Goal: Task Accomplishment & Management: Complete application form

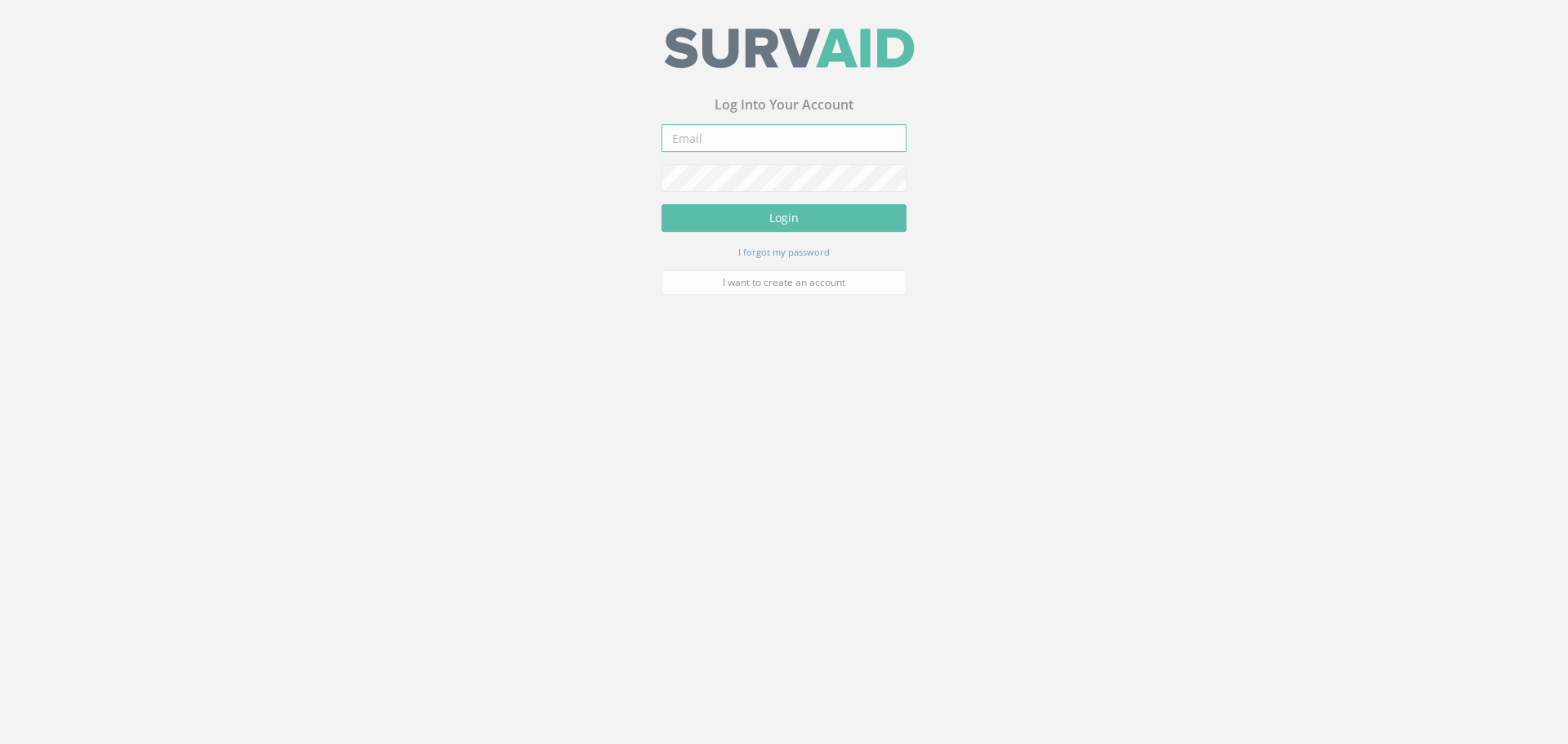
type input "[PERSON_NAME][EMAIL_ADDRESS][DOMAIN_NAME]"
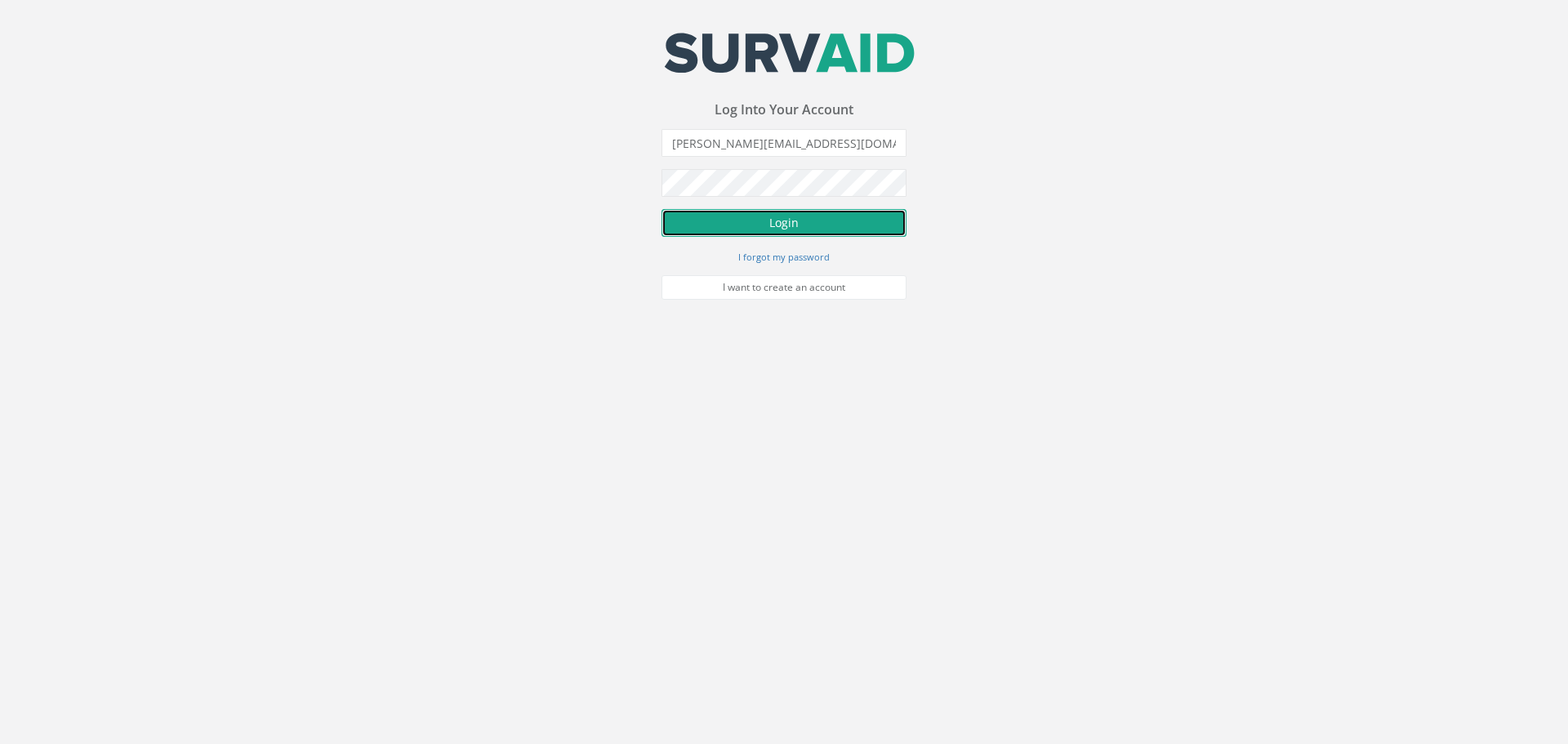
click at [739, 219] on button "Login" at bounding box center [784, 223] width 245 height 27
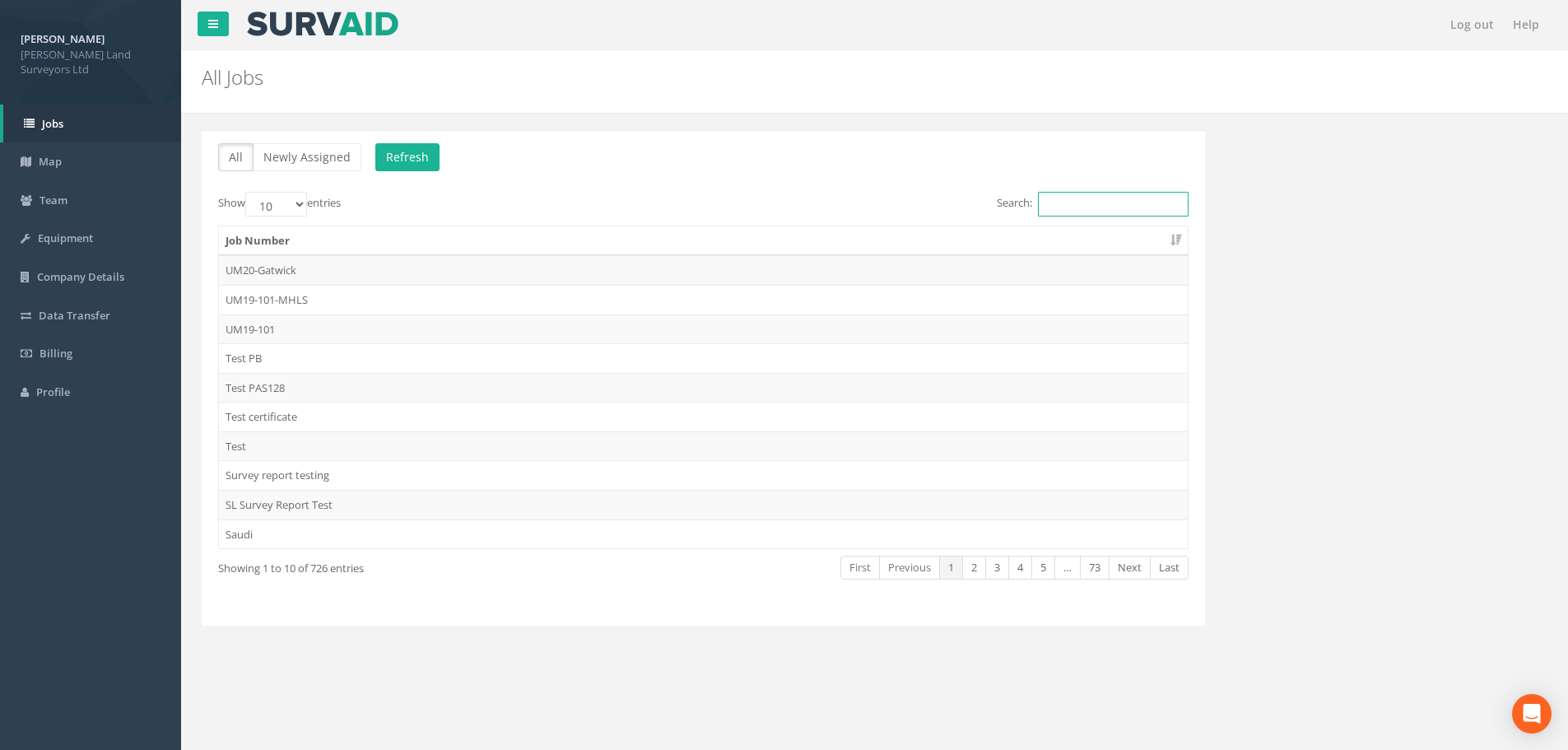
click at [1072, 206] on input "Search:" at bounding box center [1113, 204] width 151 height 25
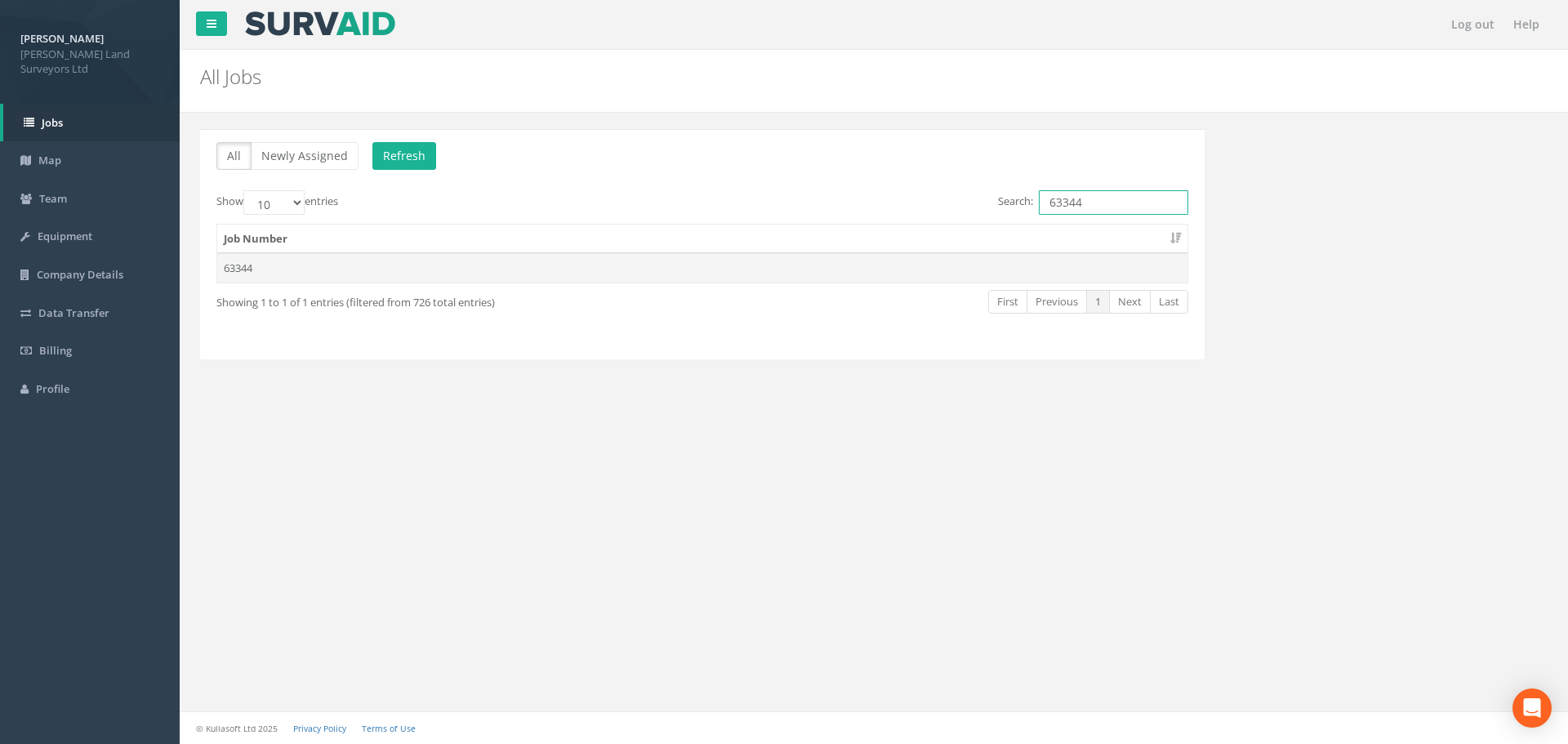
type input "63344"
click at [229, 269] on td "63344" at bounding box center [701, 268] width 970 height 29
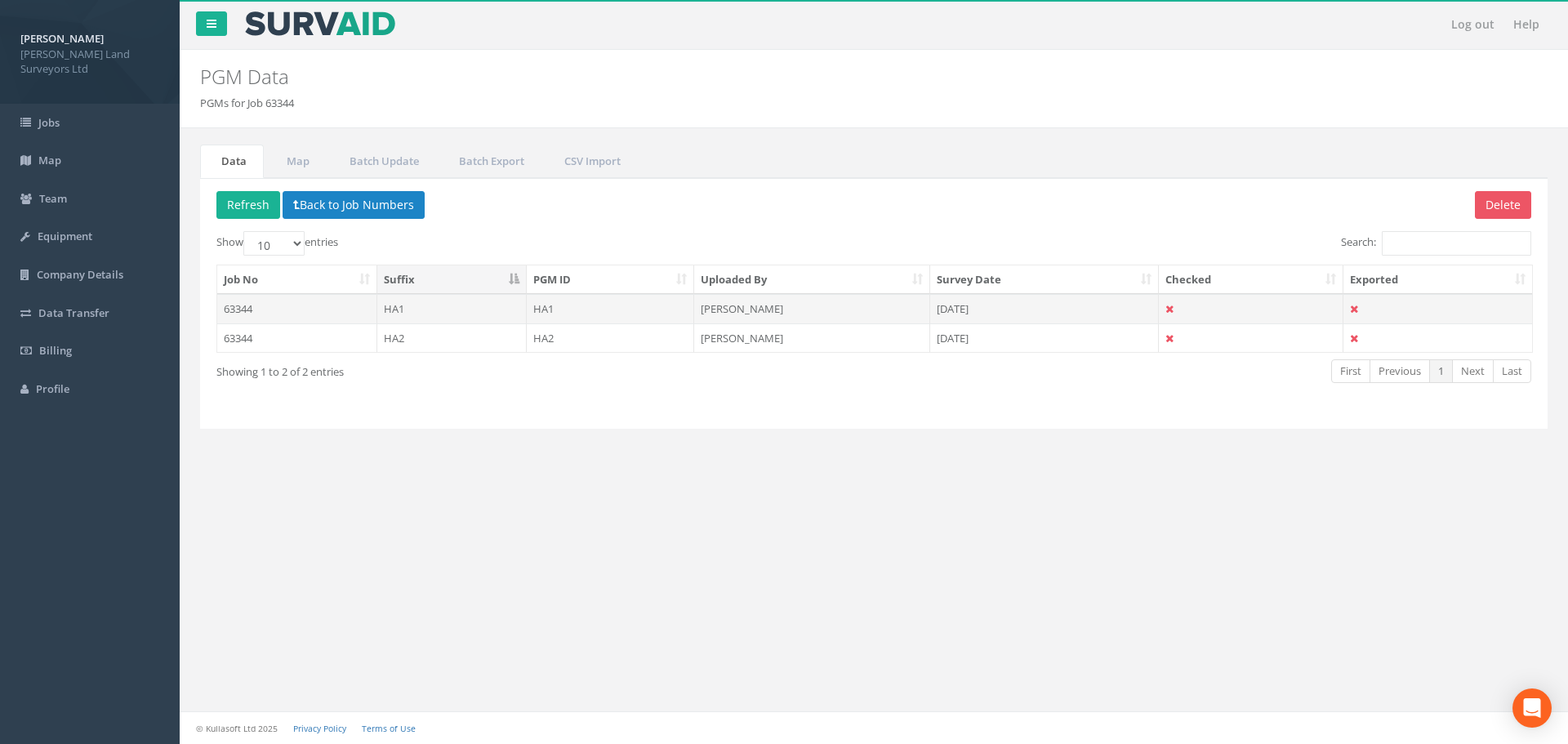
click at [392, 306] on td "HA1" at bounding box center [452, 308] width 150 height 29
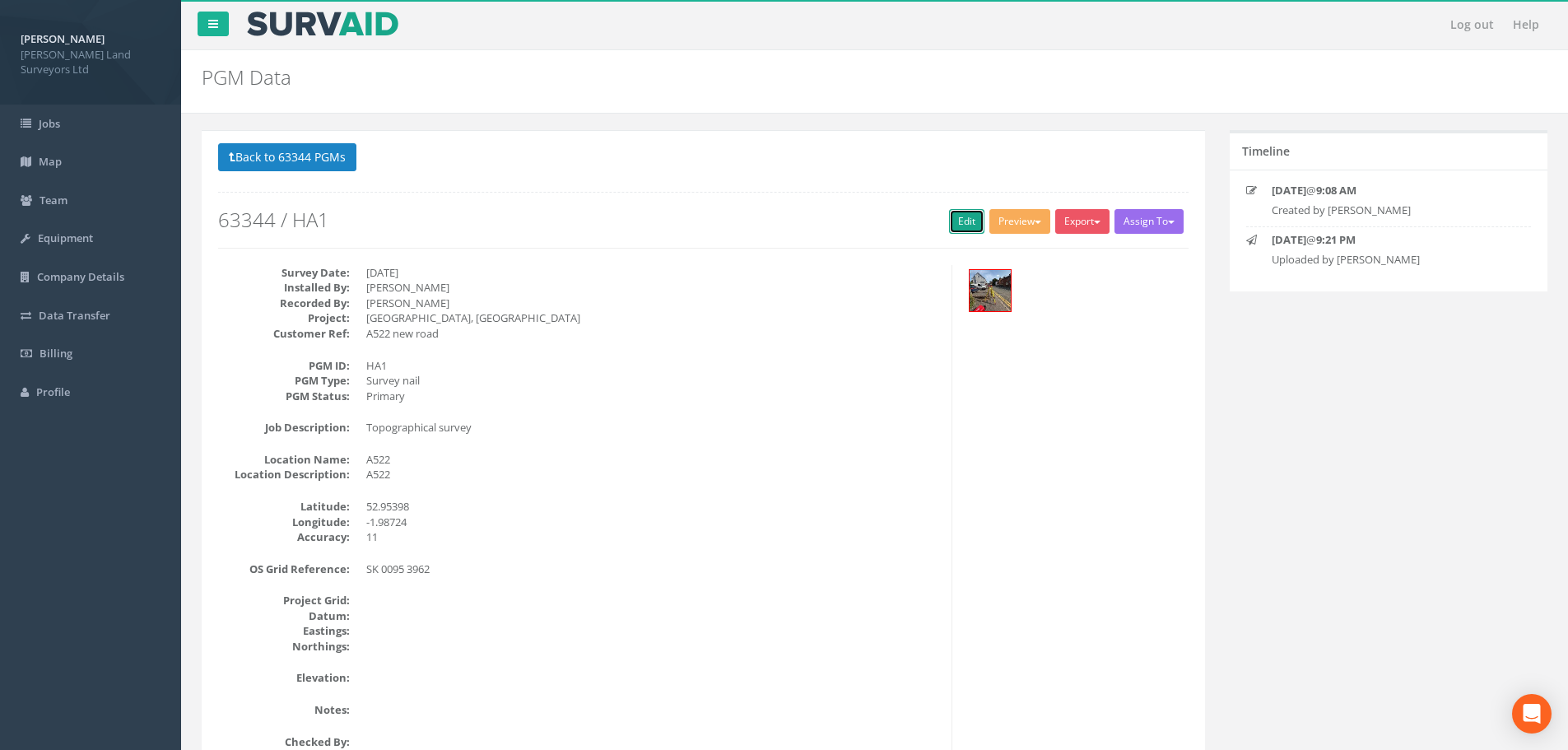
click at [959, 221] on link "Edit" at bounding box center [966, 221] width 35 height 25
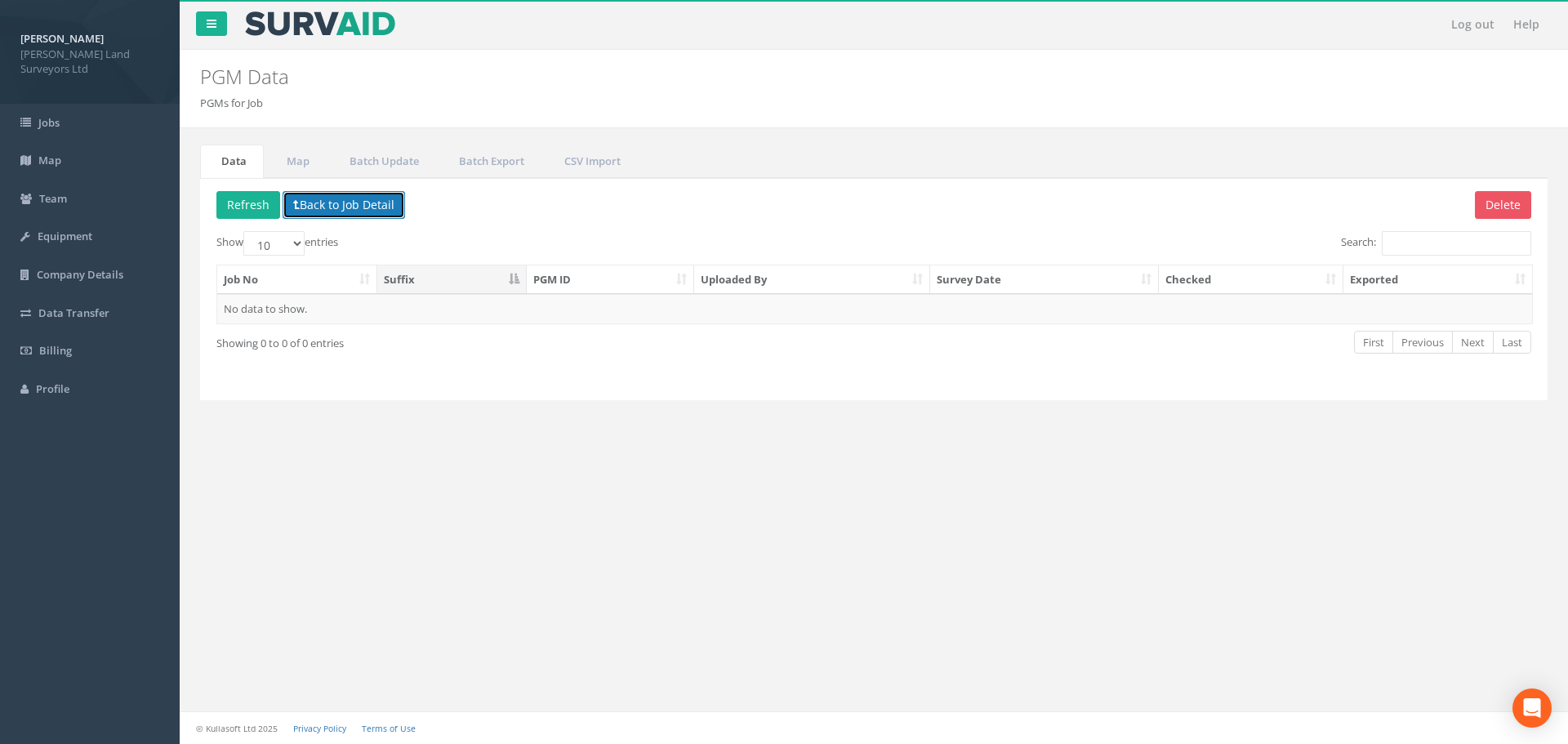
click at [302, 205] on button "Back to Job Detail" at bounding box center [344, 205] width 123 height 27
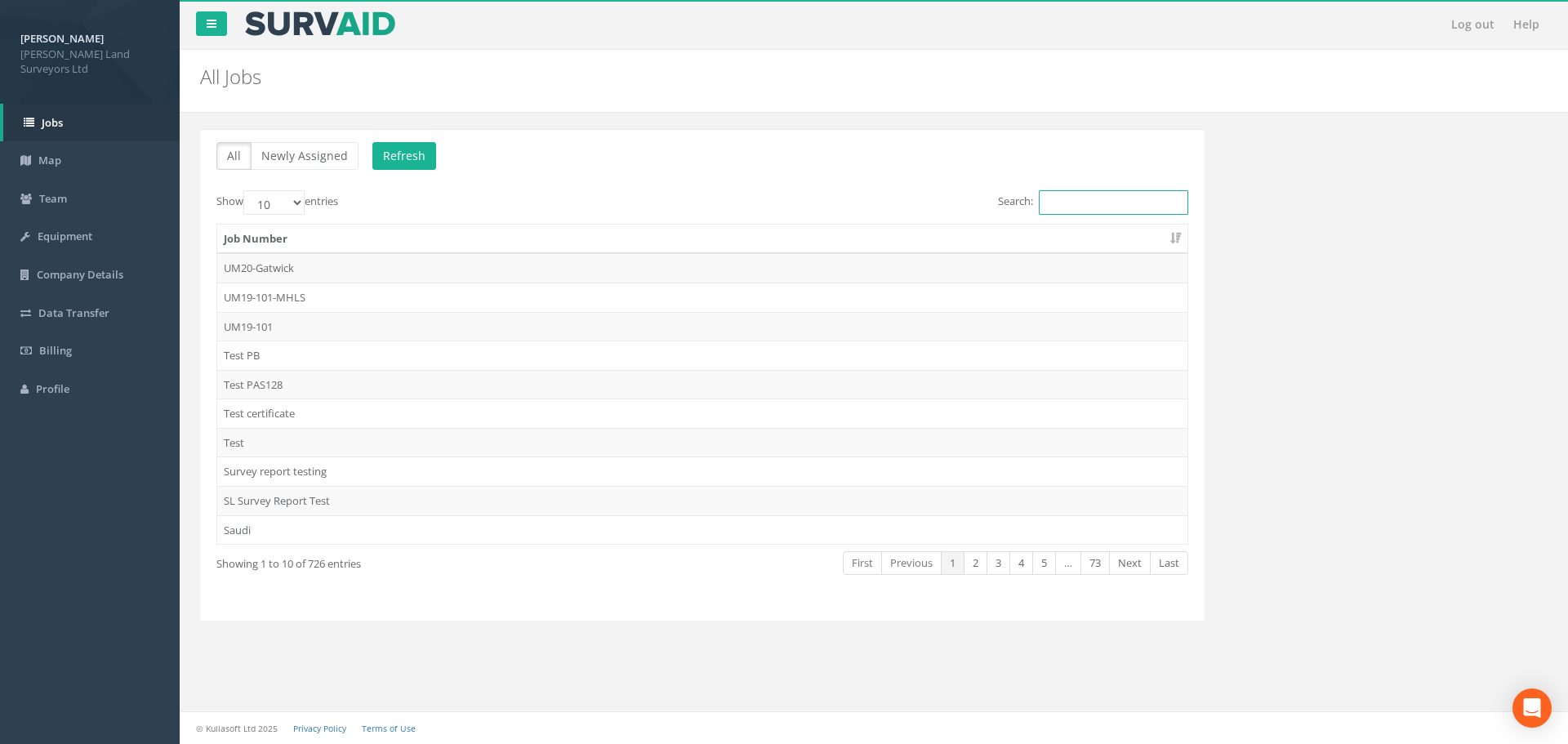
click at [1065, 197] on input "Search:" at bounding box center [1114, 203] width 150 height 25
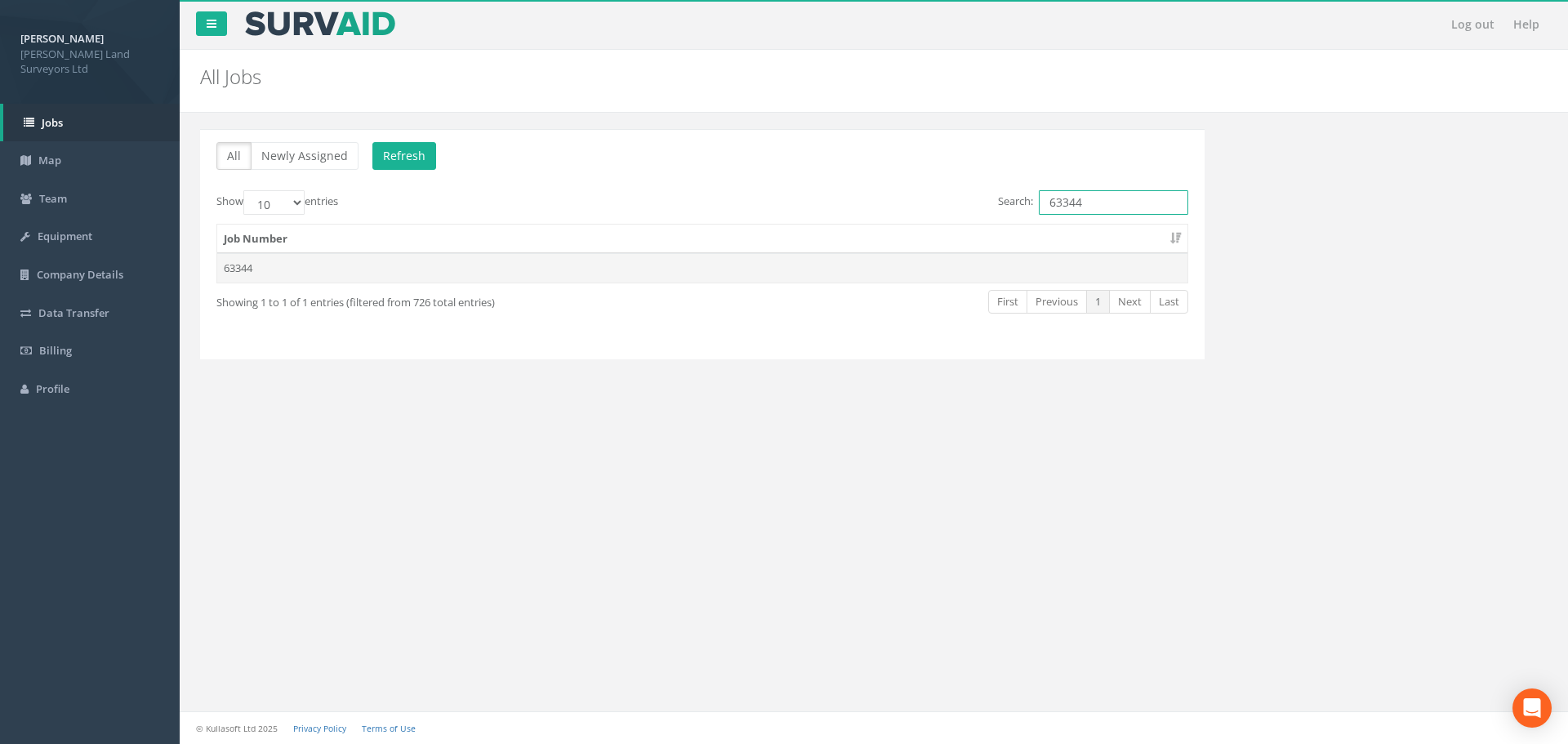
type input "63344"
click at [247, 265] on td "63344" at bounding box center [701, 268] width 970 height 29
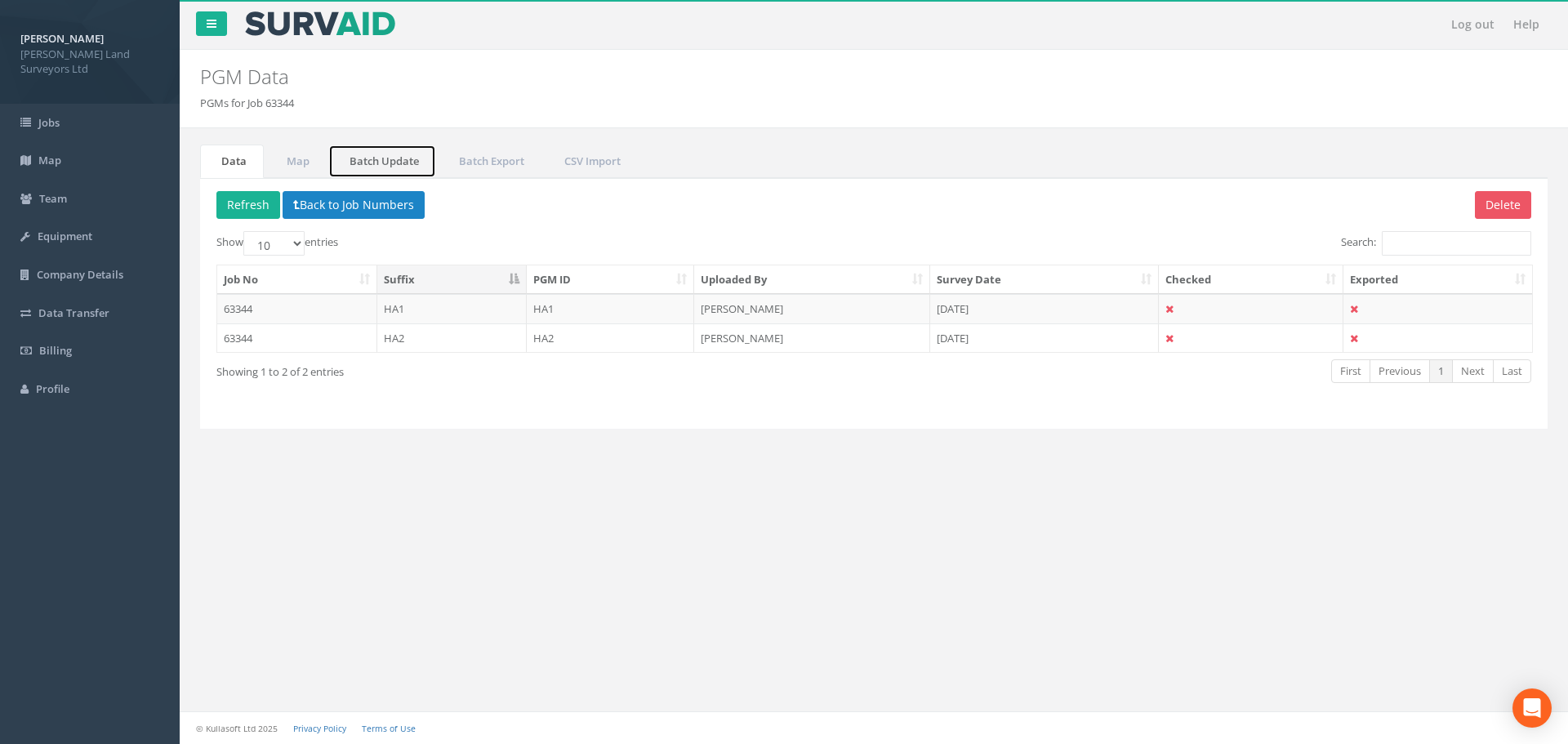
click at [382, 169] on link "Batch Update" at bounding box center [382, 161] width 107 height 34
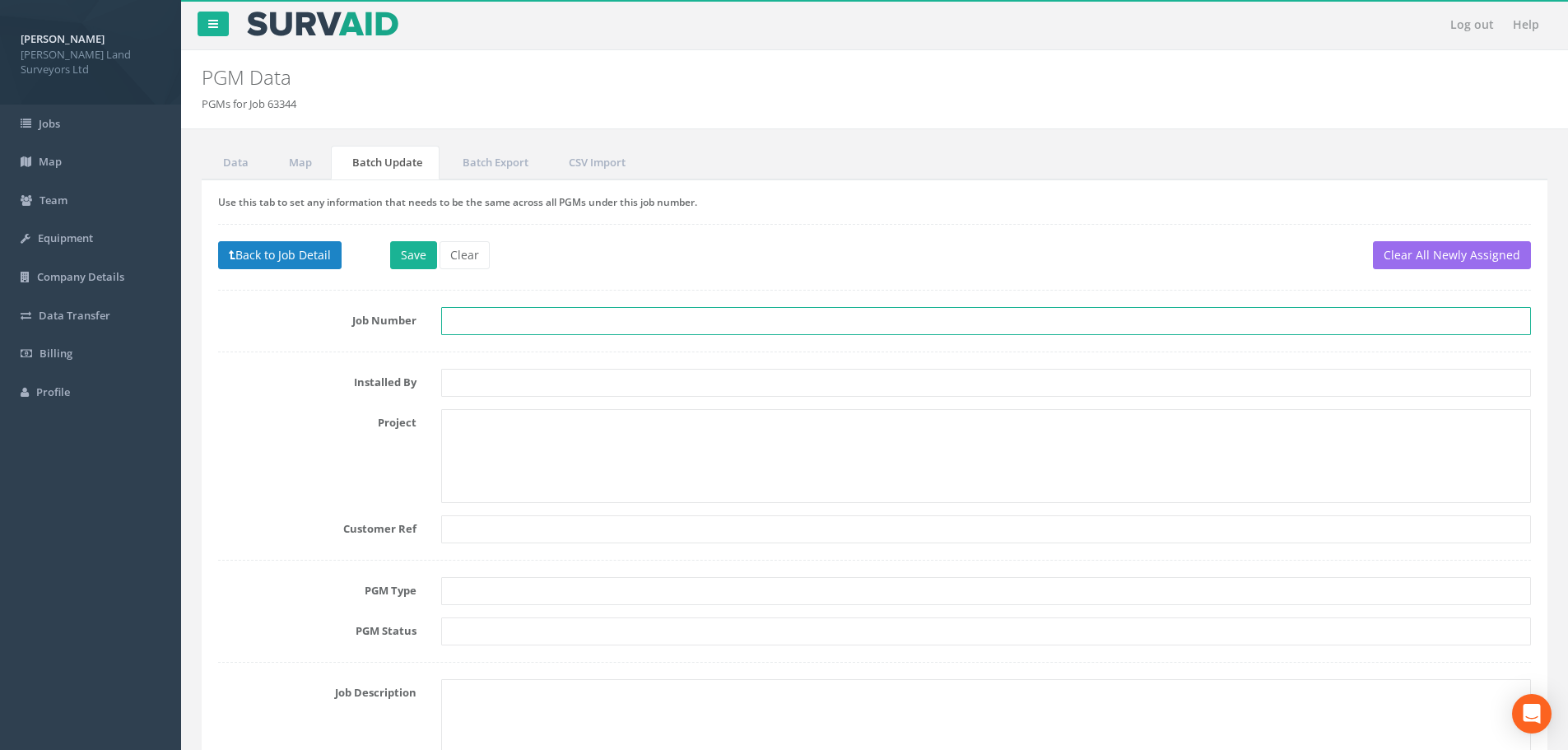
click at [455, 317] on input "text" at bounding box center [985, 320] width 1090 height 28
type input "63344"
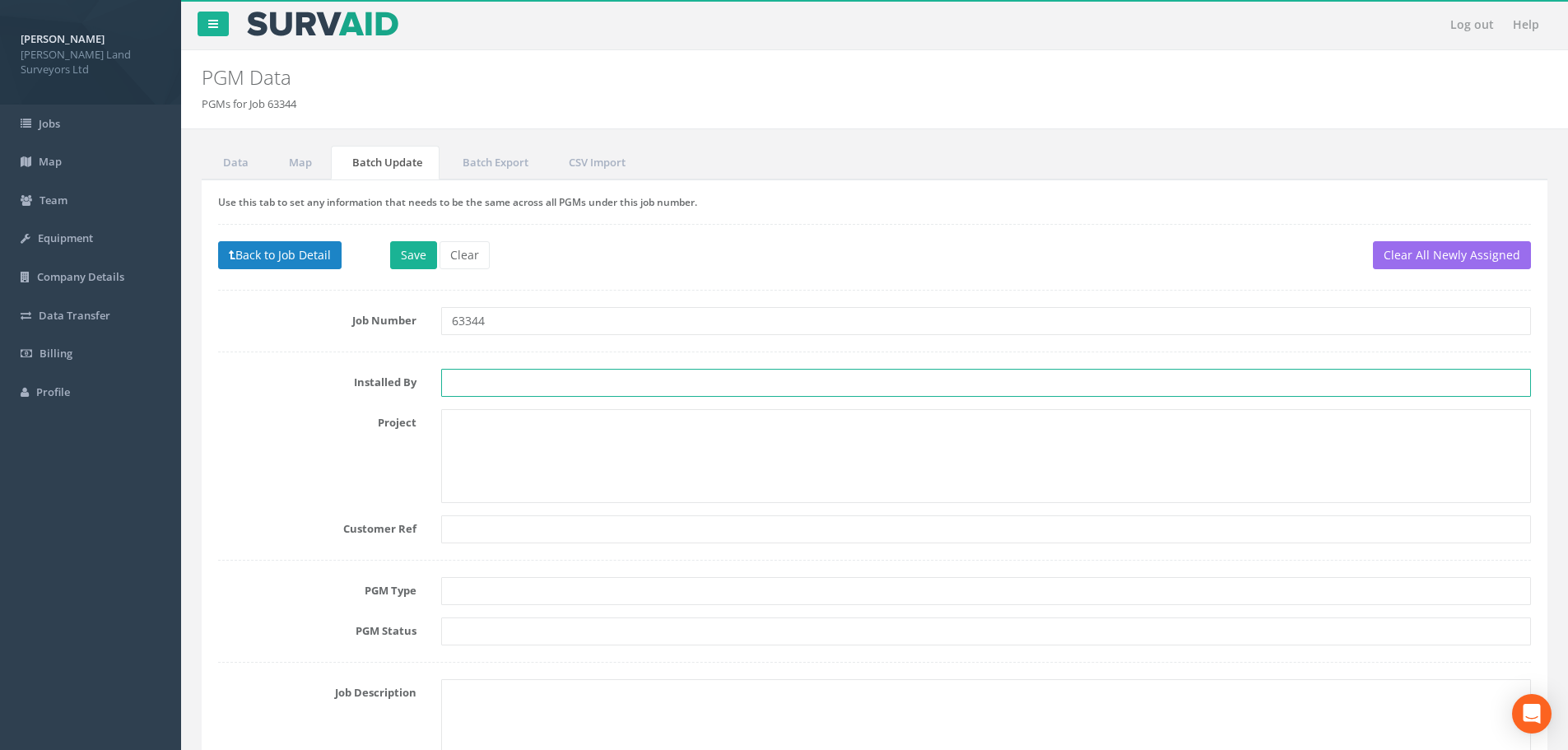
click at [480, 382] on input "text" at bounding box center [985, 382] width 1090 height 28
type input "HA"
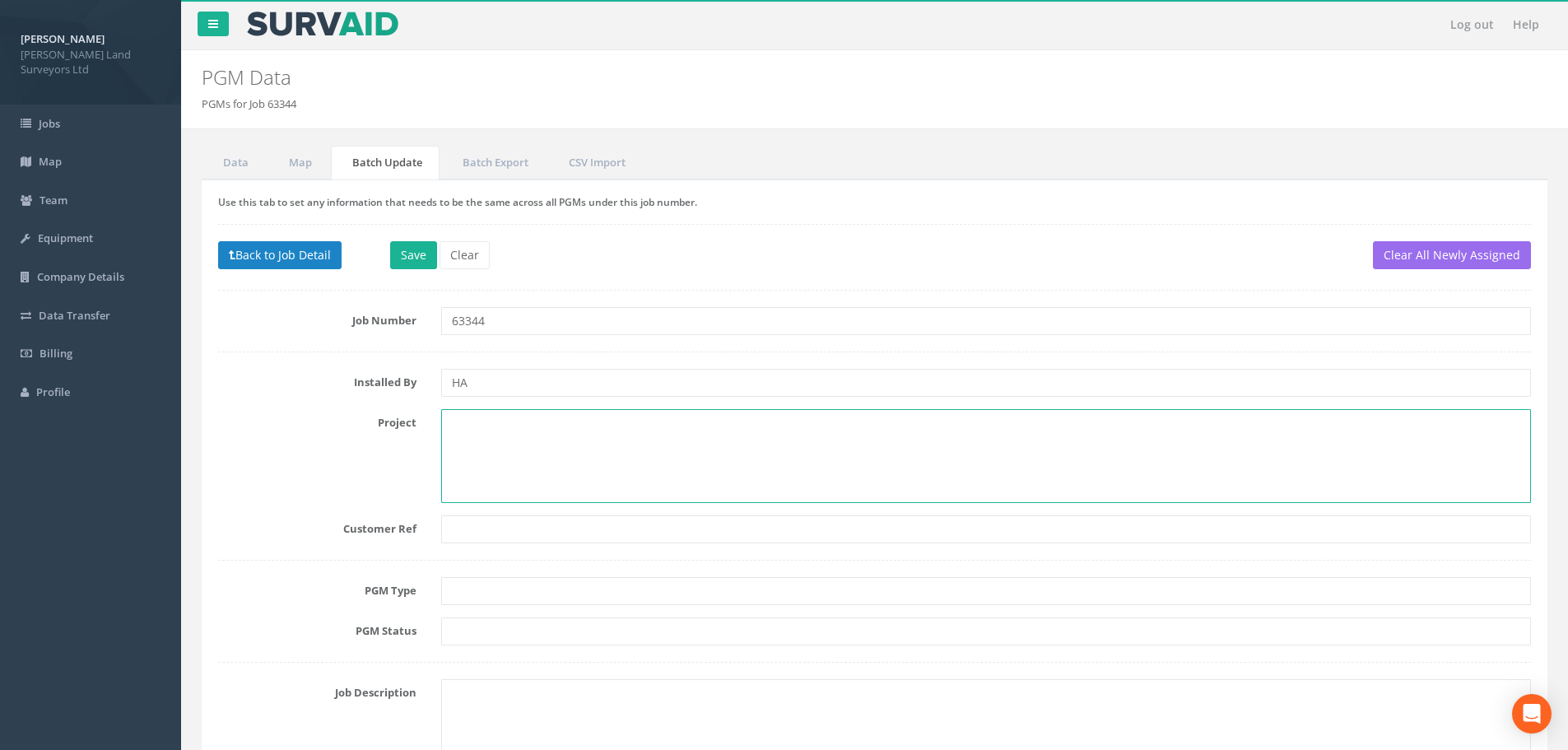
click at [506, 422] on textarea at bounding box center [985, 455] width 1090 height 94
paste textarea "[STREET_ADDRESS]-"
type textarea "[STREET_ADDRESS] Tean"
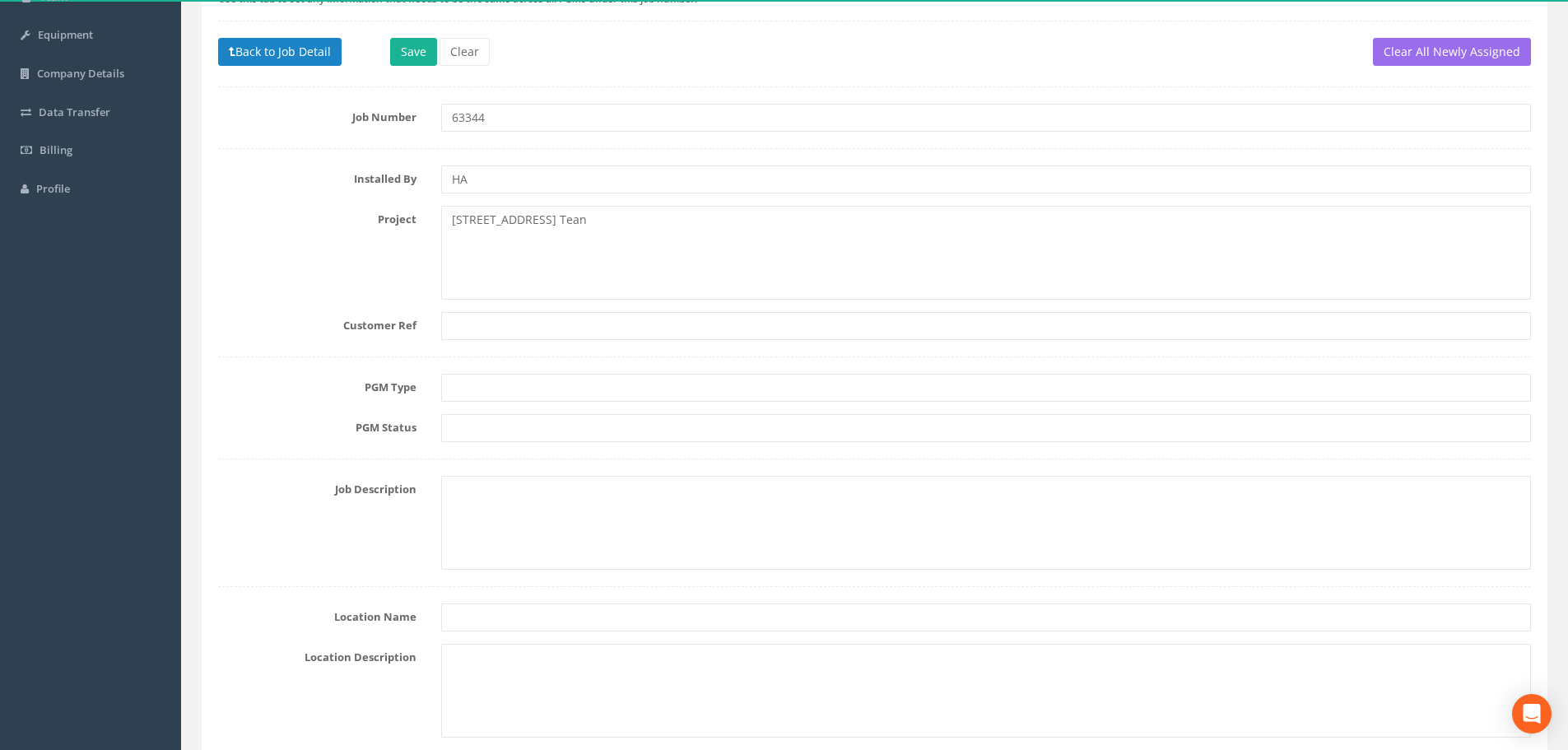
scroll to position [247, 0]
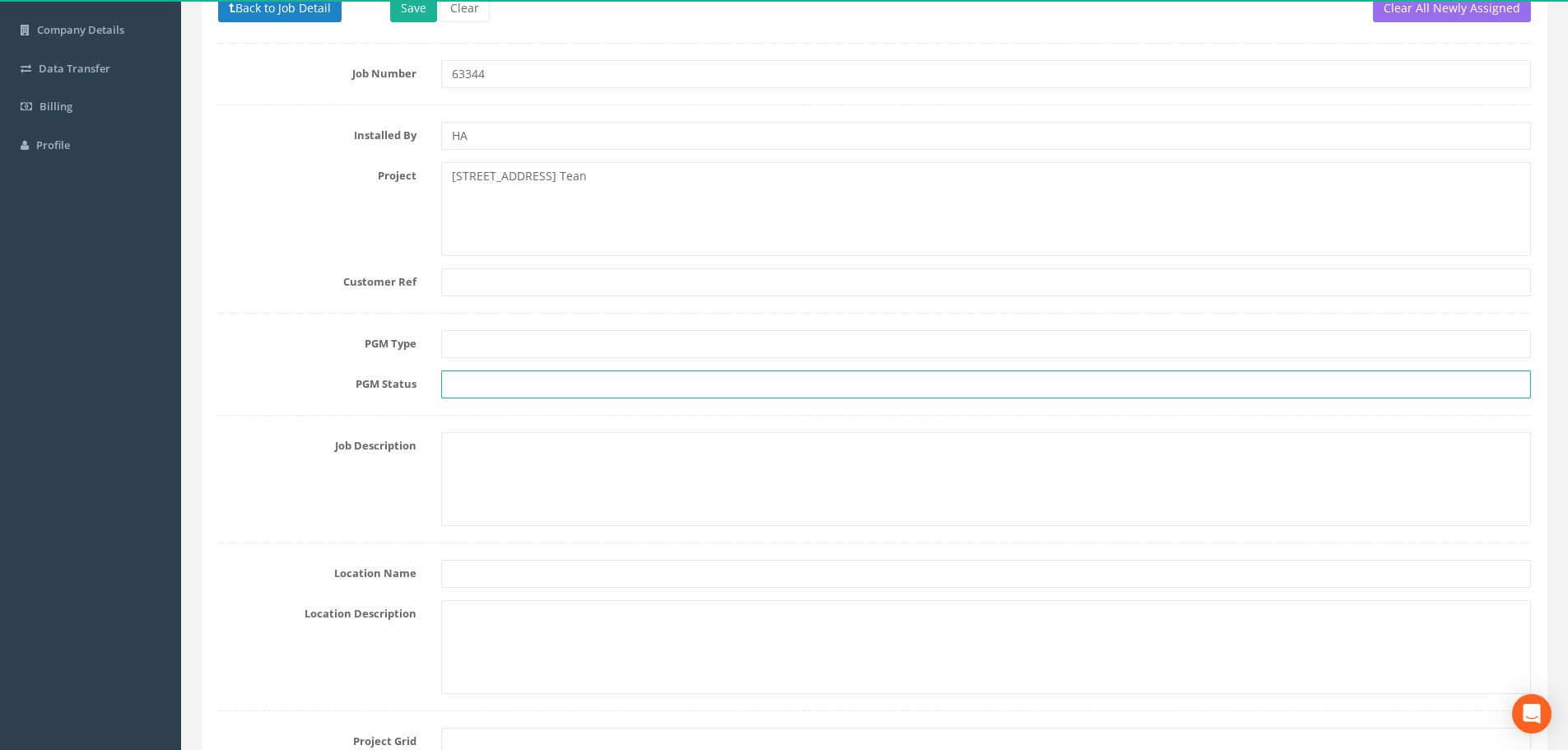
click at [484, 381] on input "text" at bounding box center [985, 384] width 1090 height 28
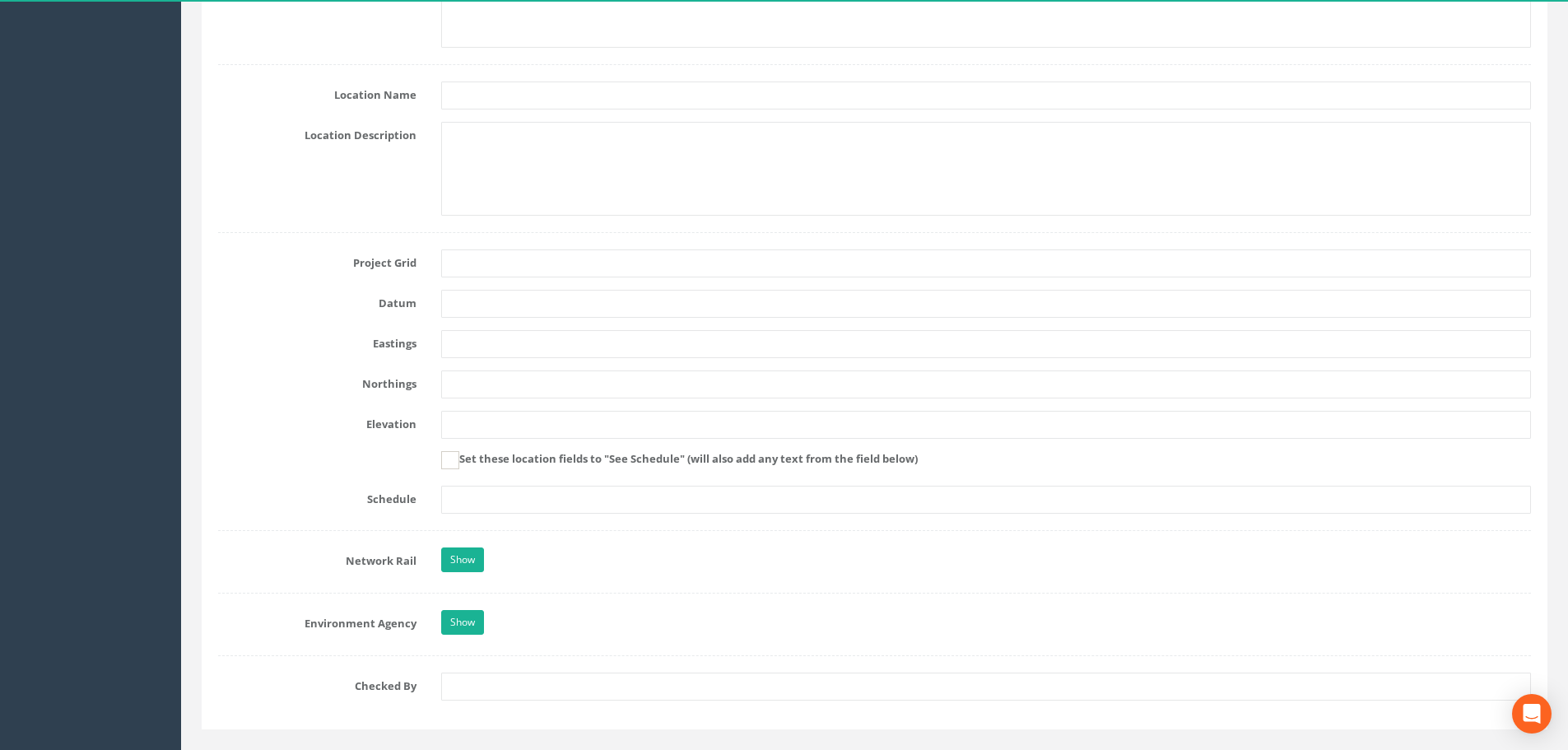
scroll to position [741, 0]
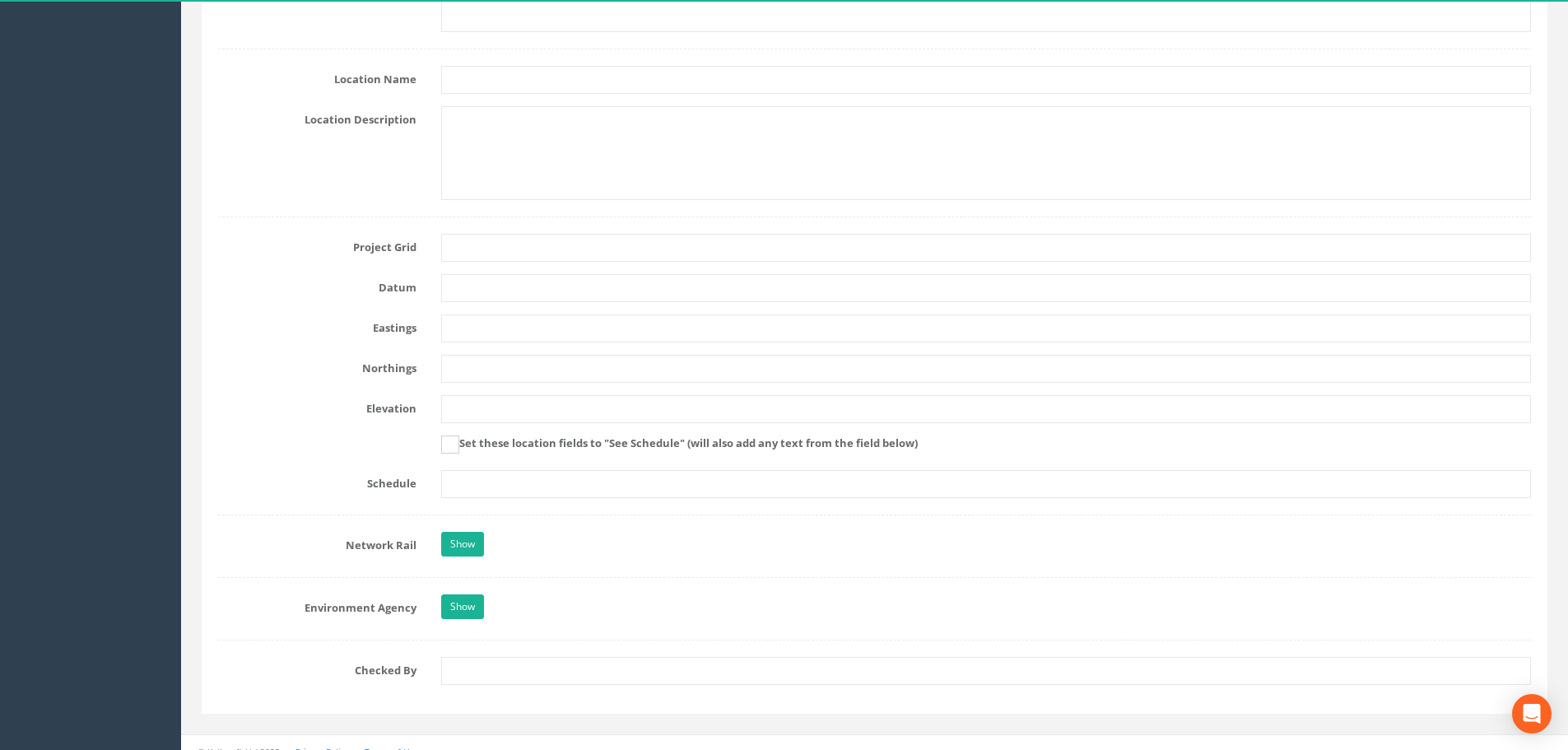
type input "Primary"
click at [474, 246] on input "text" at bounding box center [985, 247] width 1090 height 28
click at [462, 249] on input "text" at bounding box center [985, 247] width 1090 height 28
paste input "OSGB36(15)"
type input "OSGB36(15)"
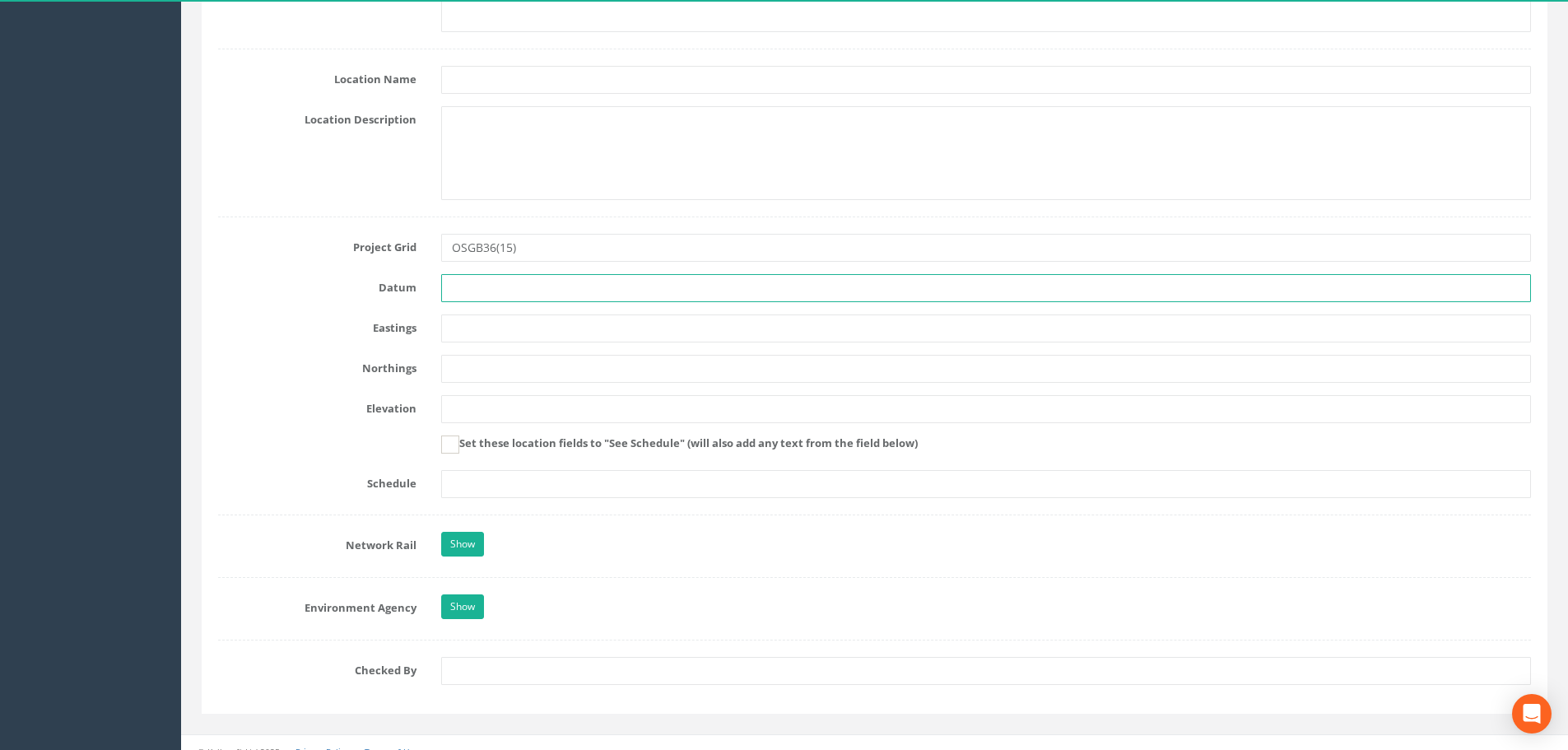
click at [464, 289] on input "text" at bounding box center [985, 287] width 1090 height 28
paste input "OSGM15 Newlyn"
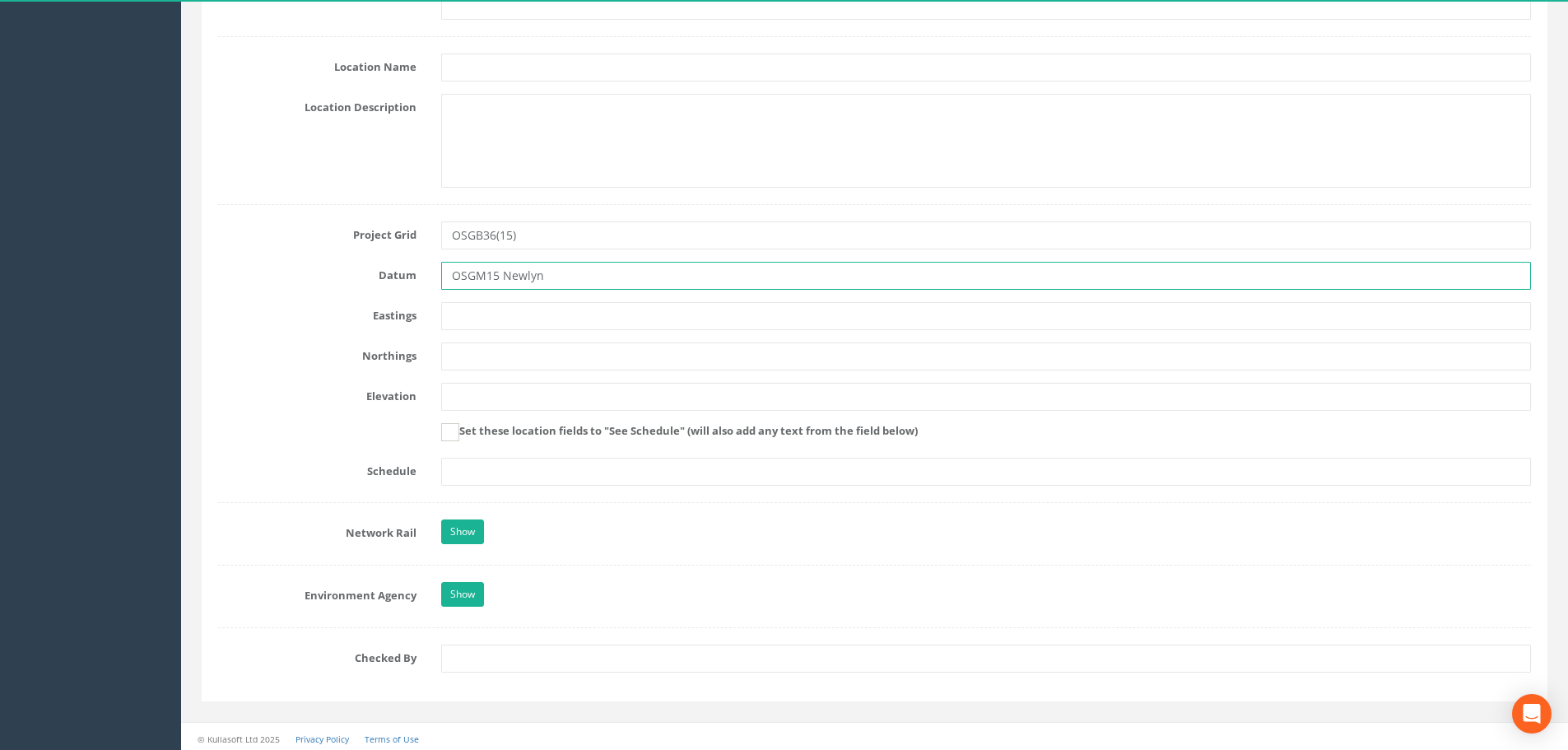
scroll to position [759, 0]
type input "OSGM15 Newlyn"
click at [504, 649] on input "text" at bounding box center [985, 653] width 1090 height 28
type input "MRS"
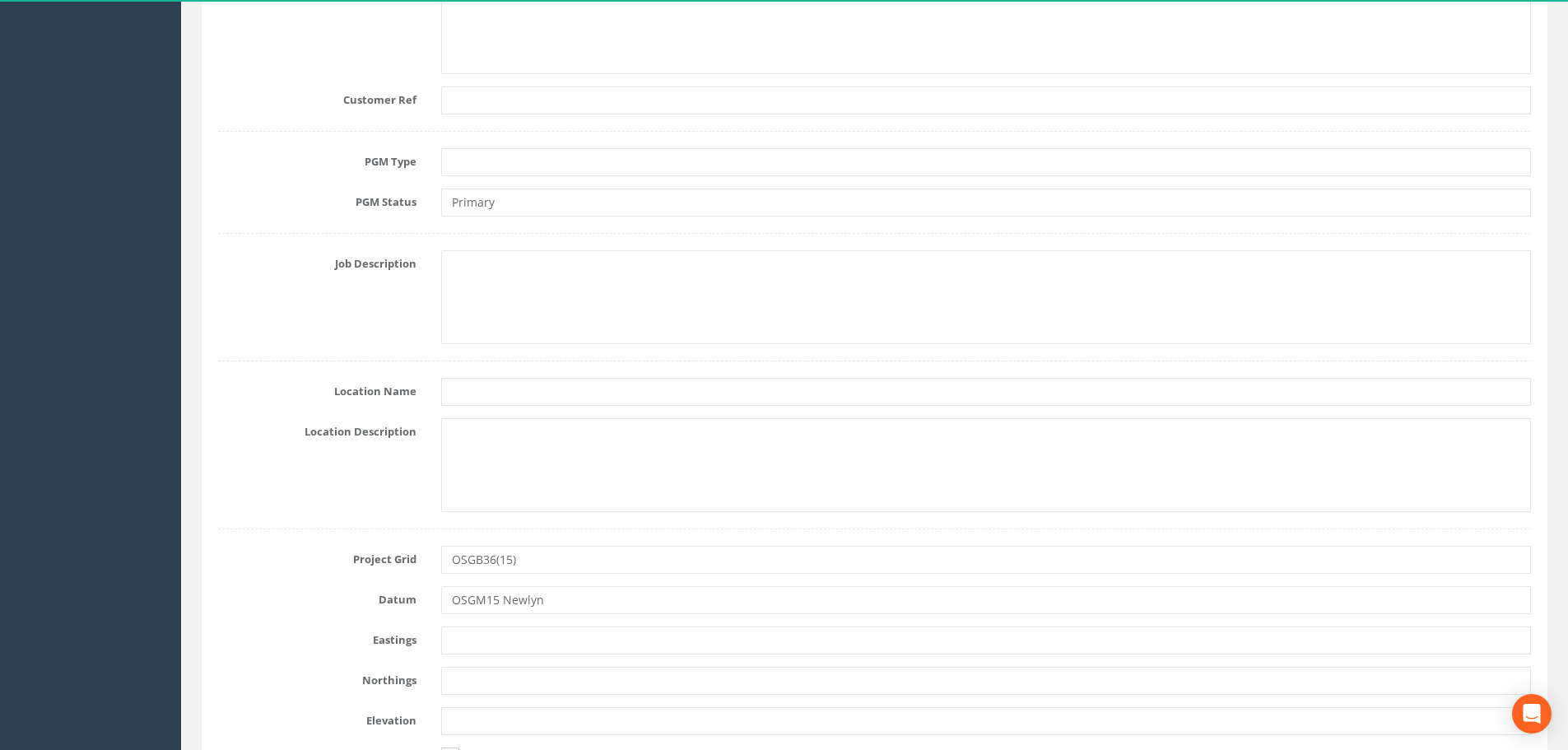
scroll to position [0, 0]
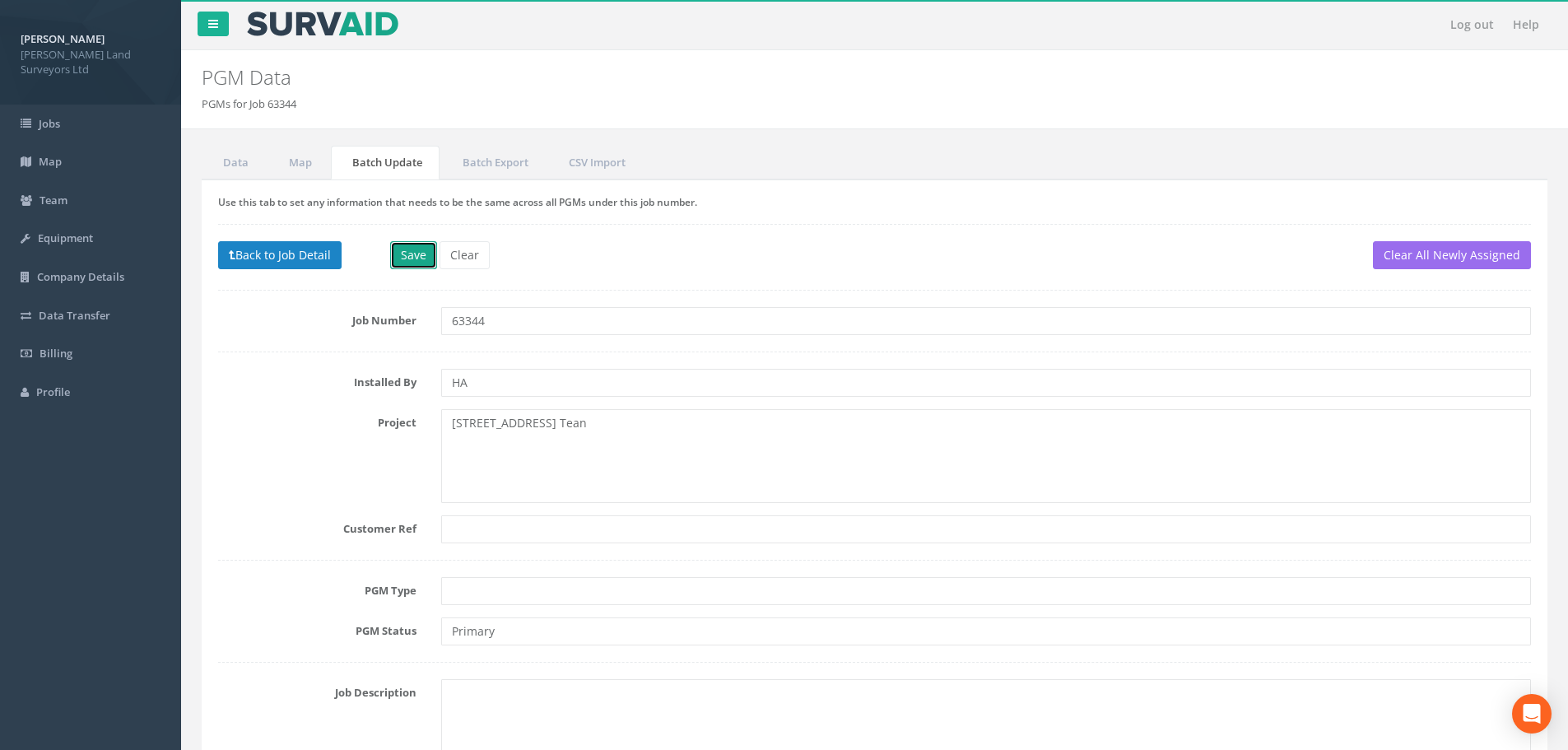
click at [425, 255] on button "Save" at bounding box center [413, 255] width 47 height 28
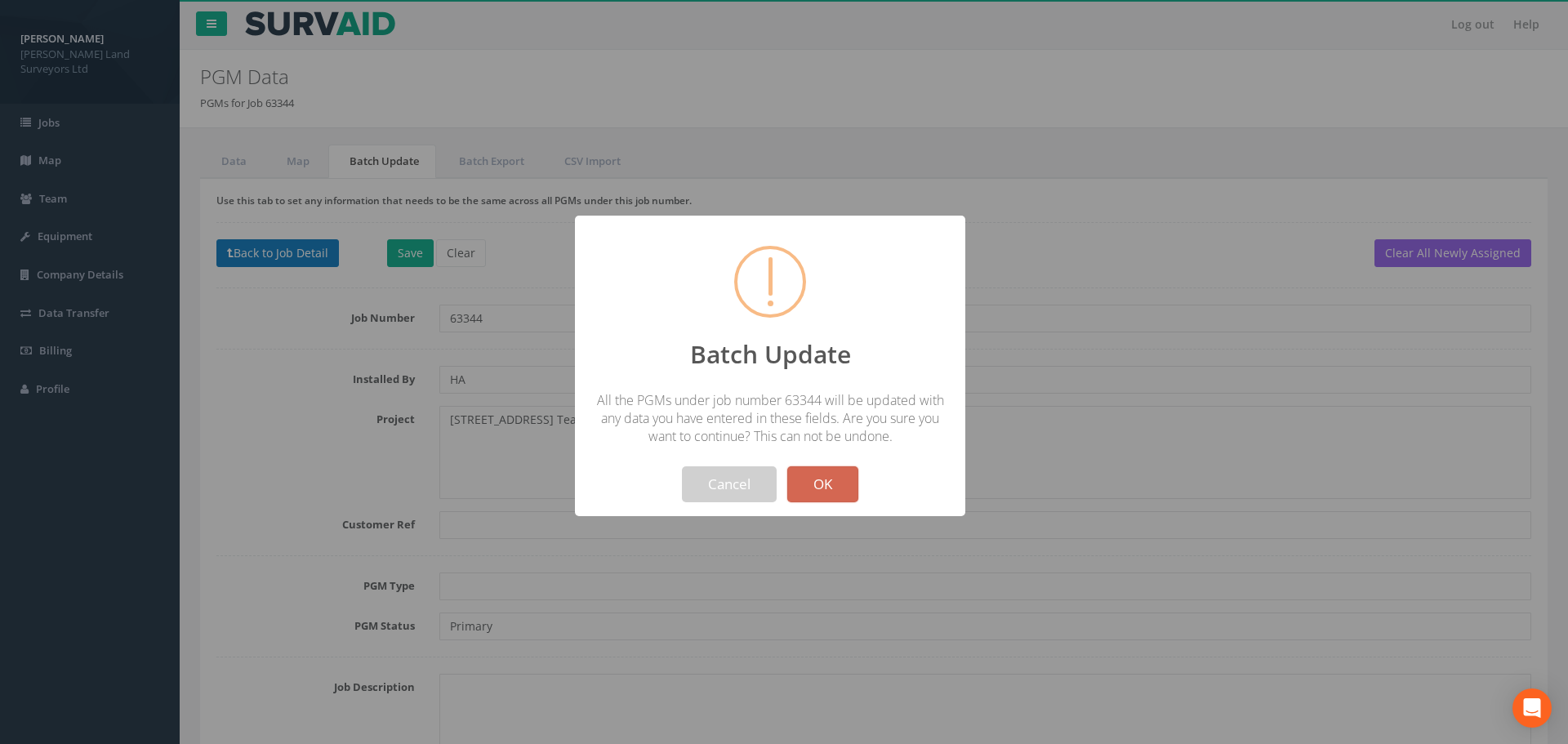
click at [828, 486] on button "OK" at bounding box center [822, 485] width 71 height 36
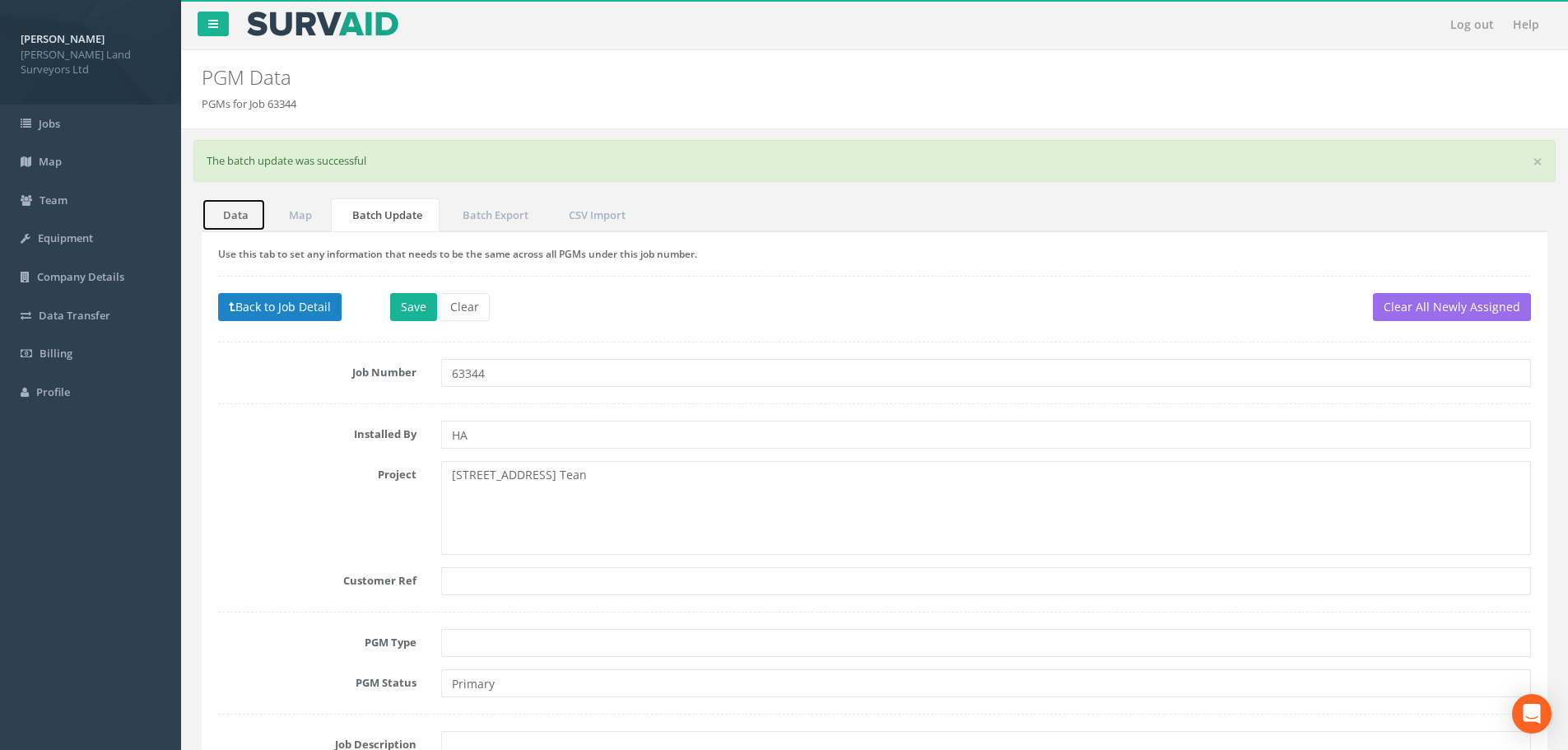
click at [243, 218] on link "Data" at bounding box center [234, 216] width 65 height 34
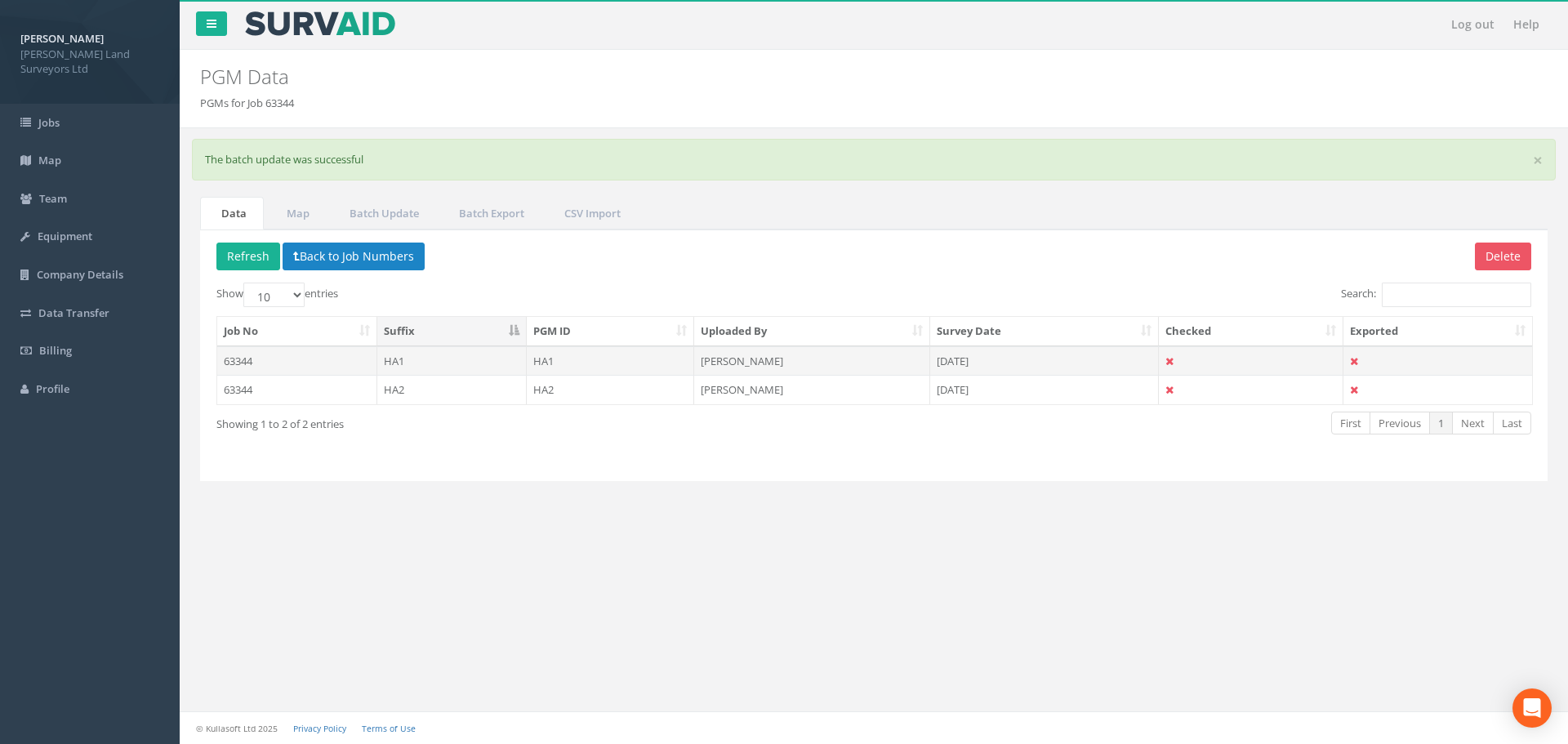
click at [241, 360] on td "63344" at bounding box center [297, 360] width 160 height 29
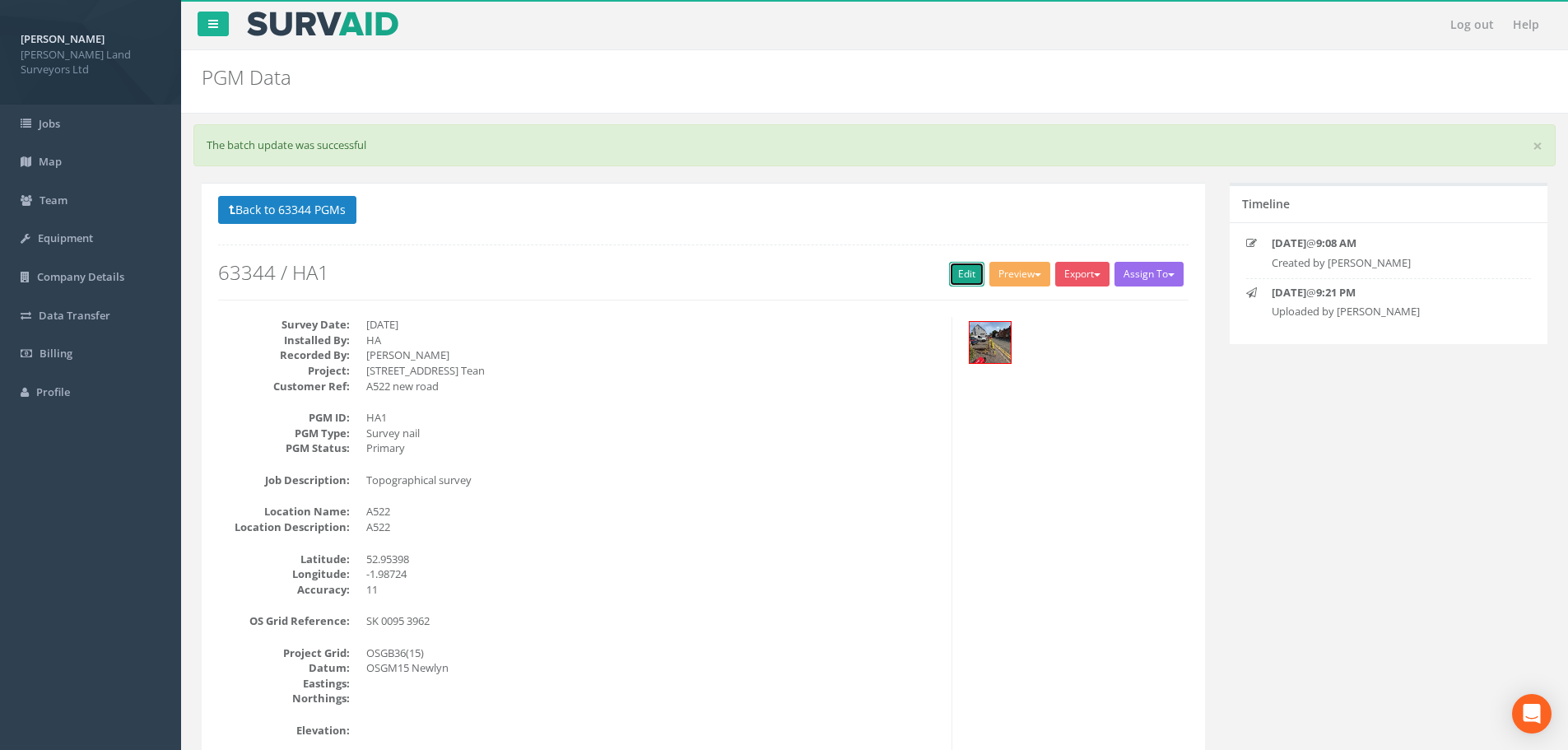
click at [950, 277] on link "Edit" at bounding box center [966, 274] width 35 height 25
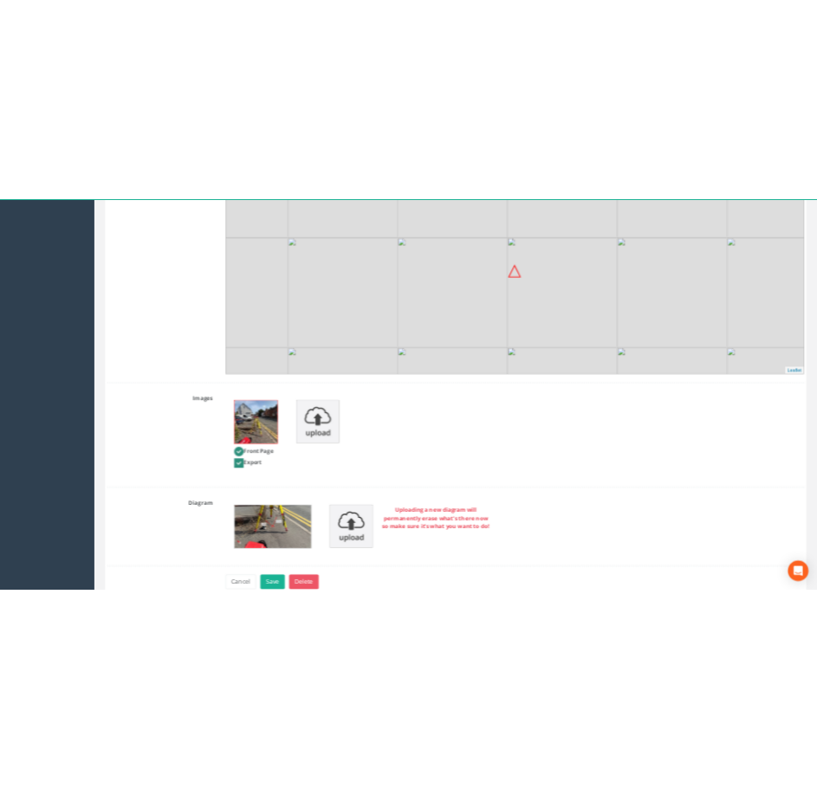
scroll to position [2034, 0]
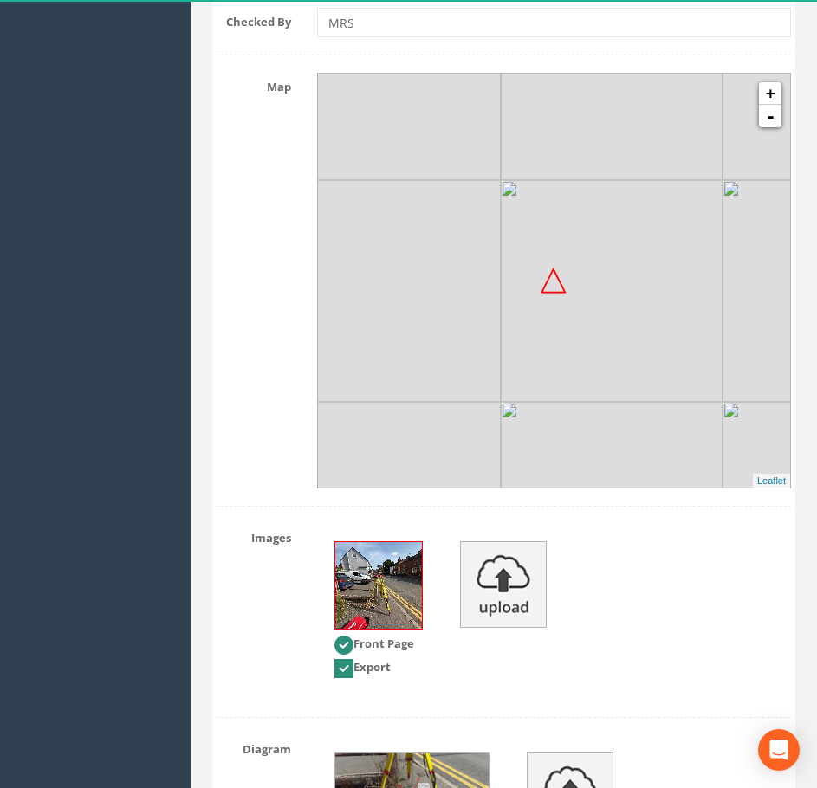
drag, startPoint x: 436, startPoint y: 378, endPoint x: 620, endPoint y: 345, distance: 187.4
click at [620, 345] on img at bounding box center [612, 291] width 222 height 222
click at [772, 86] on link "+" at bounding box center [770, 93] width 23 height 23
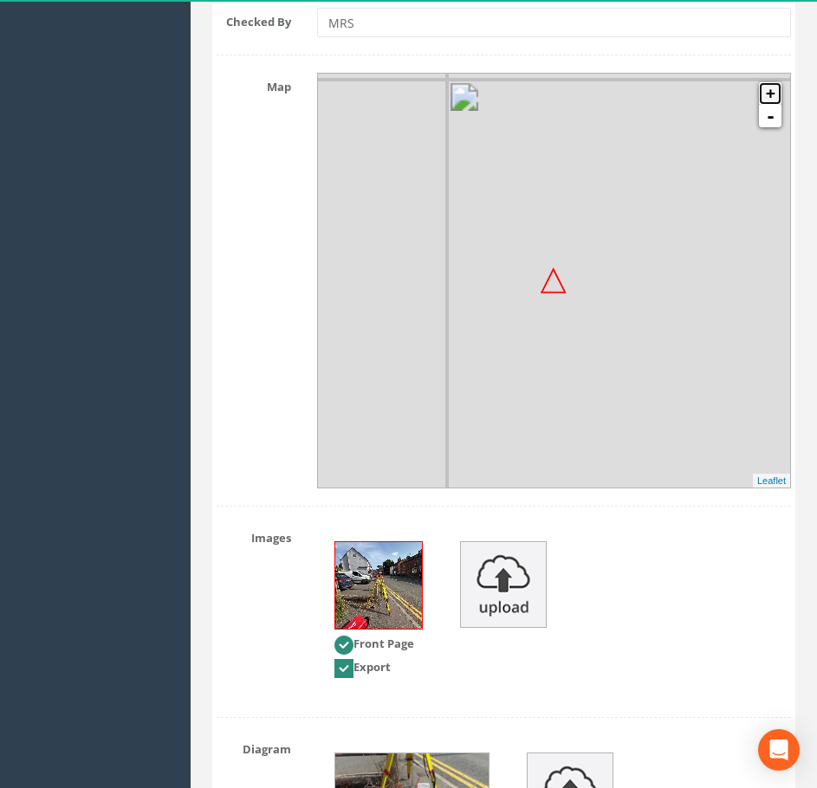
click at [772, 86] on link "+" at bounding box center [770, 93] width 23 height 23
click at [772, 90] on link "+" at bounding box center [770, 93] width 23 height 23
drag, startPoint x: 600, startPoint y: 261, endPoint x: 613, endPoint y: 320, distance: 61.2
click at [613, 320] on img at bounding box center [683, 271] width 222 height 222
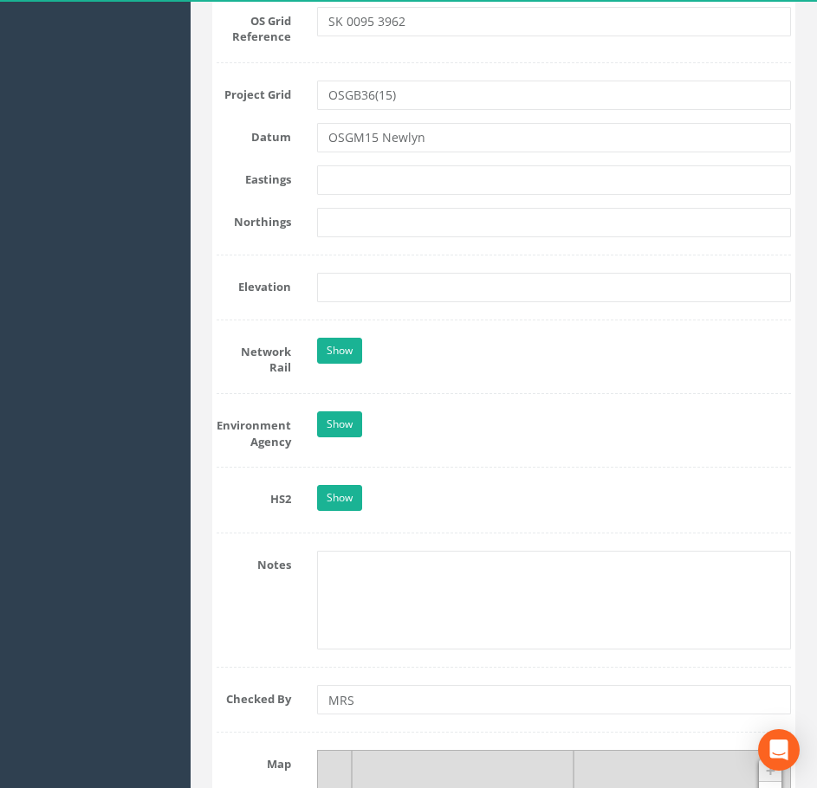
scroll to position [1254, 0]
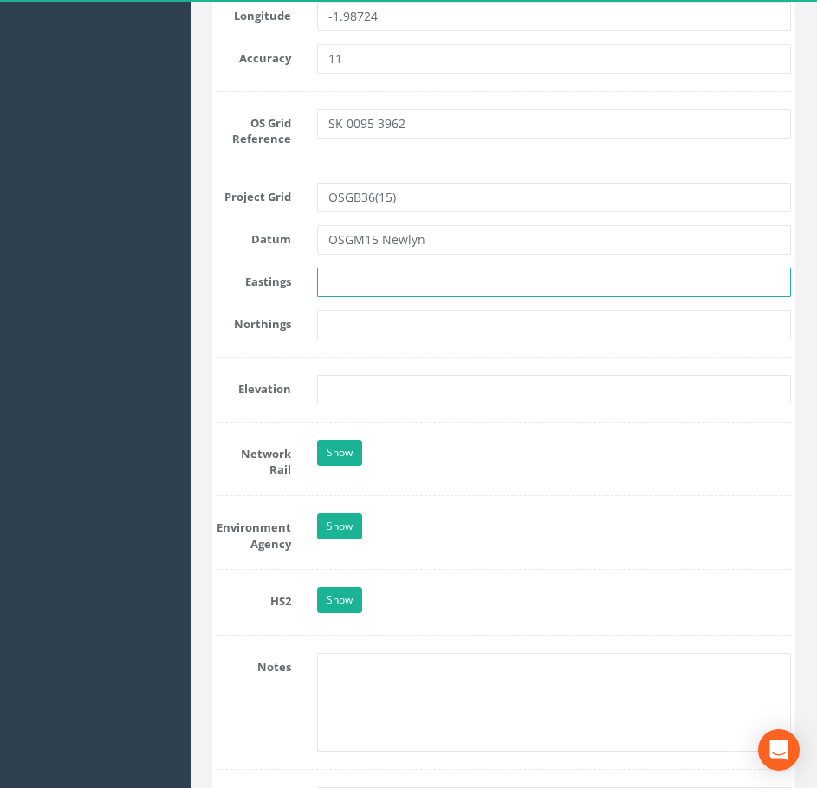
click at [333, 280] on input "text" at bounding box center [554, 282] width 475 height 29
type input "400952.189m"
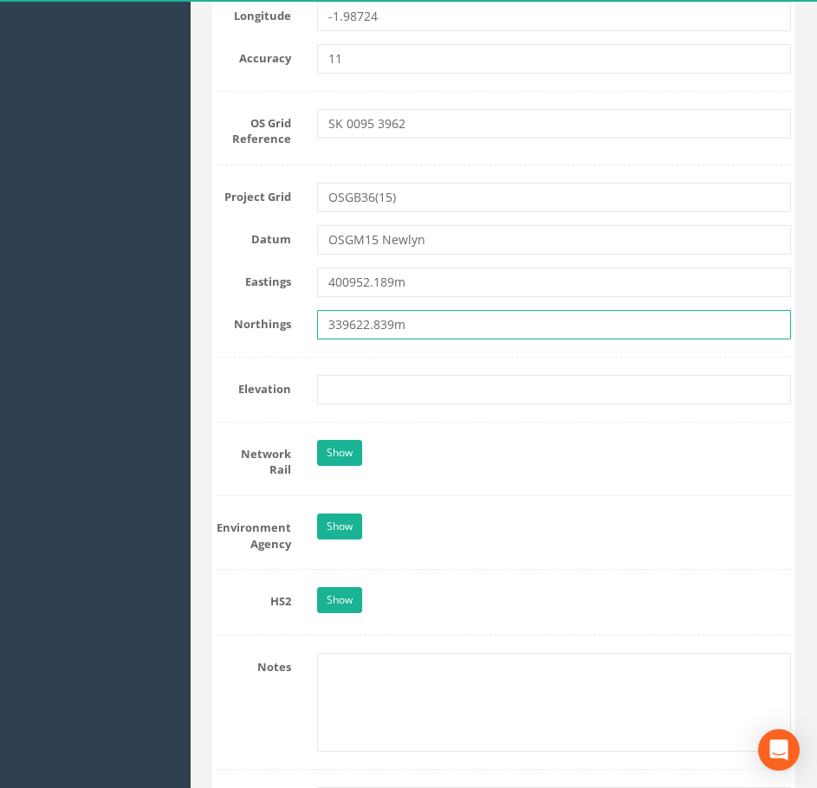
type input "339622.839m"
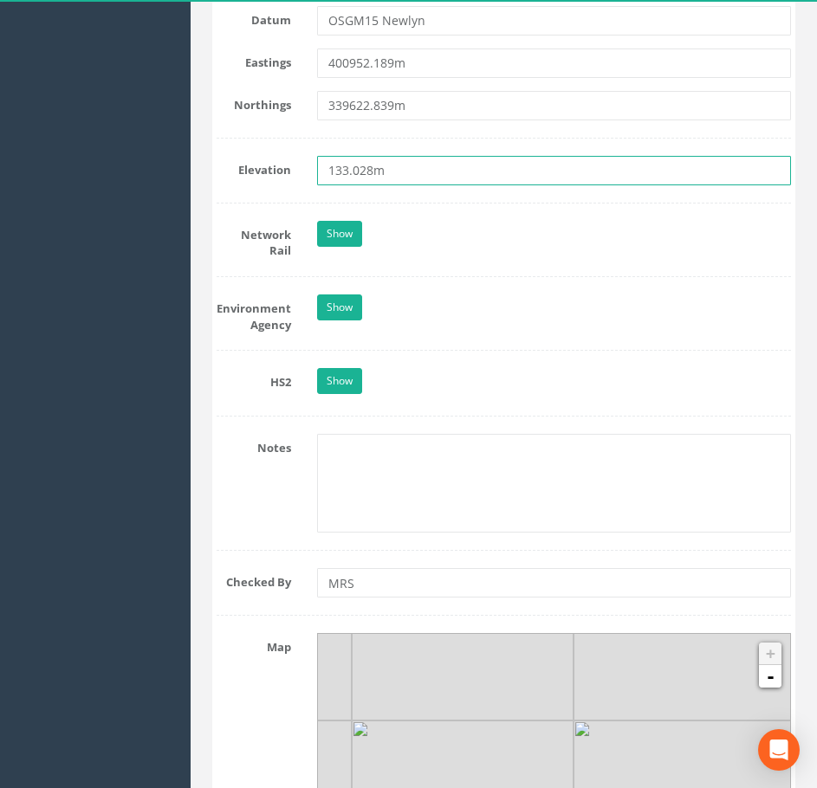
scroll to position [1601, 0]
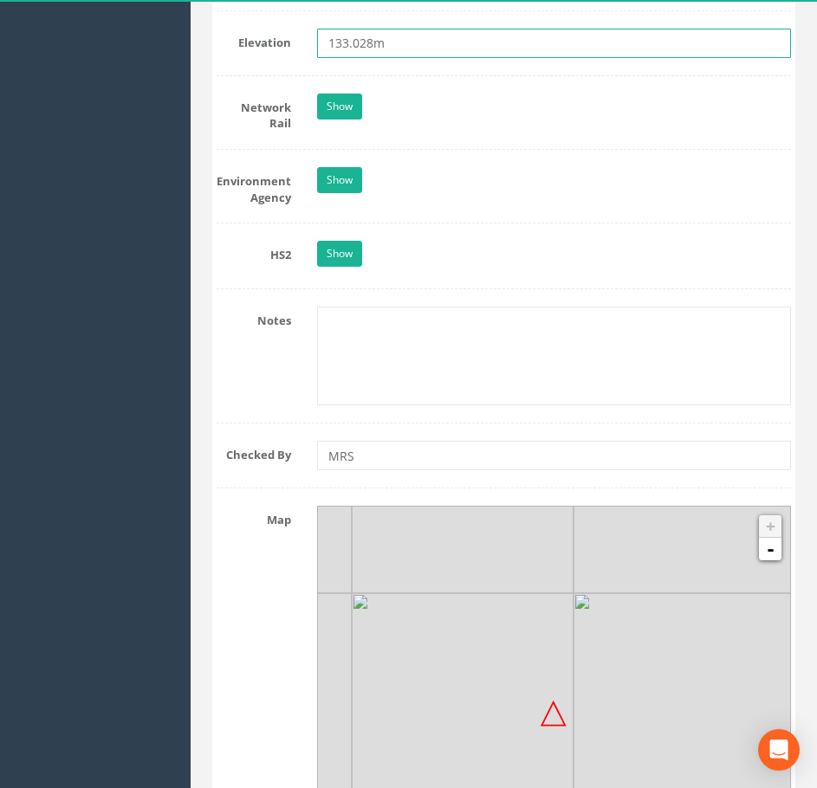
type input "133.028m"
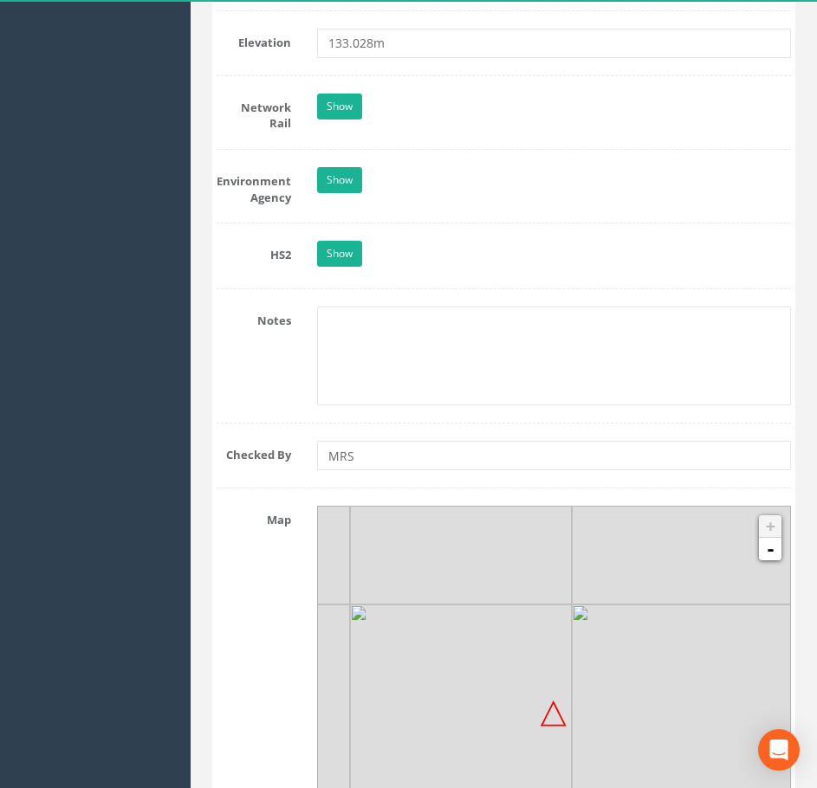
drag, startPoint x: 616, startPoint y: 689, endPoint x: 615, endPoint y: 700, distance: 11.3
click at [615, 700] on img at bounding box center [683, 716] width 222 height 222
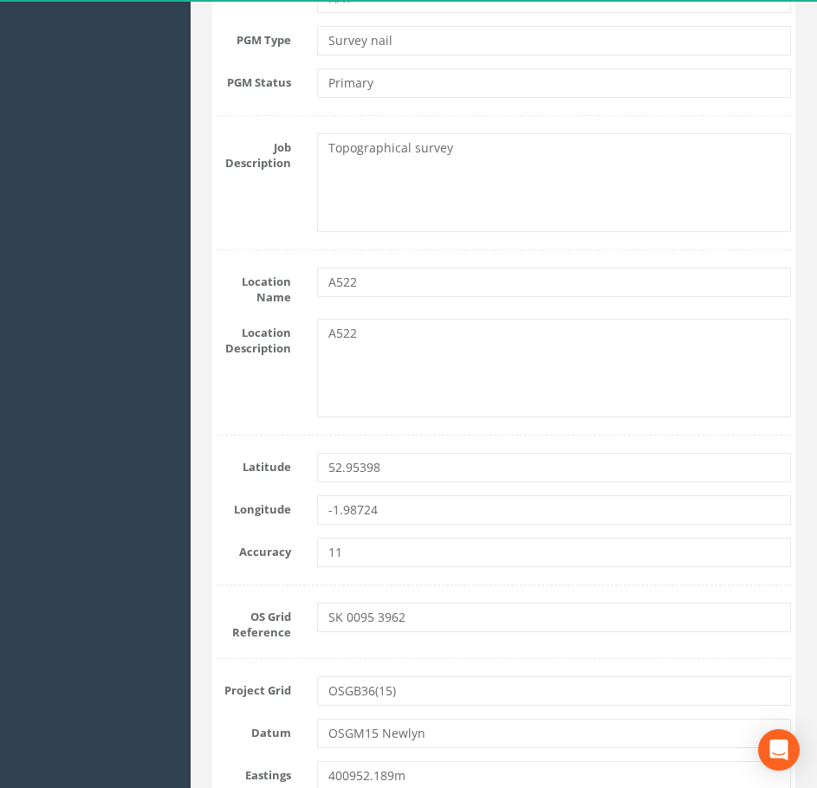
scroll to position [821, 0]
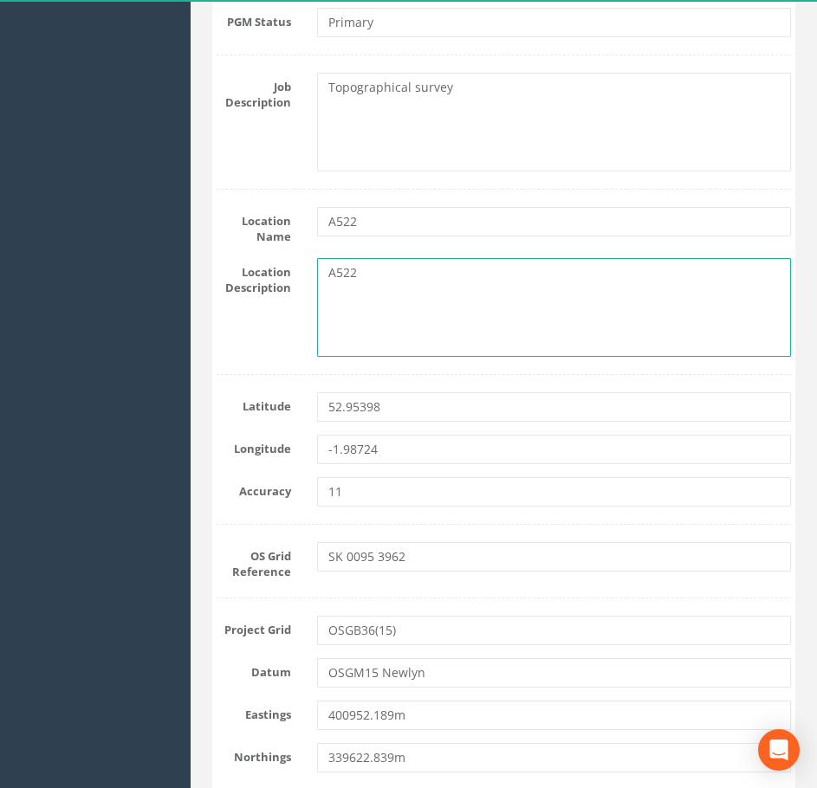
drag, startPoint x: 384, startPoint y: 271, endPoint x: 324, endPoint y: 269, distance: 59.8
click at [324, 269] on textarea "A522" at bounding box center [554, 307] width 475 height 99
click at [382, 274] on textarea "A522" at bounding box center [554, 307] width 475 height 99
click at [387, 277] on textarea "A522" at bounding box center [554, 307] width 475 height 99
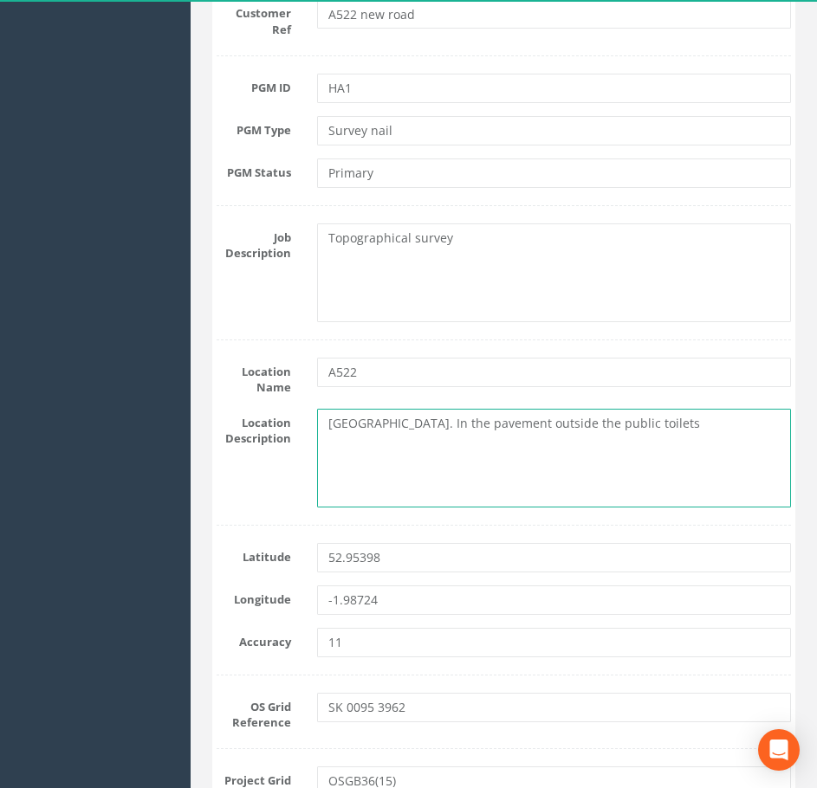
scroll to position [475, 0]
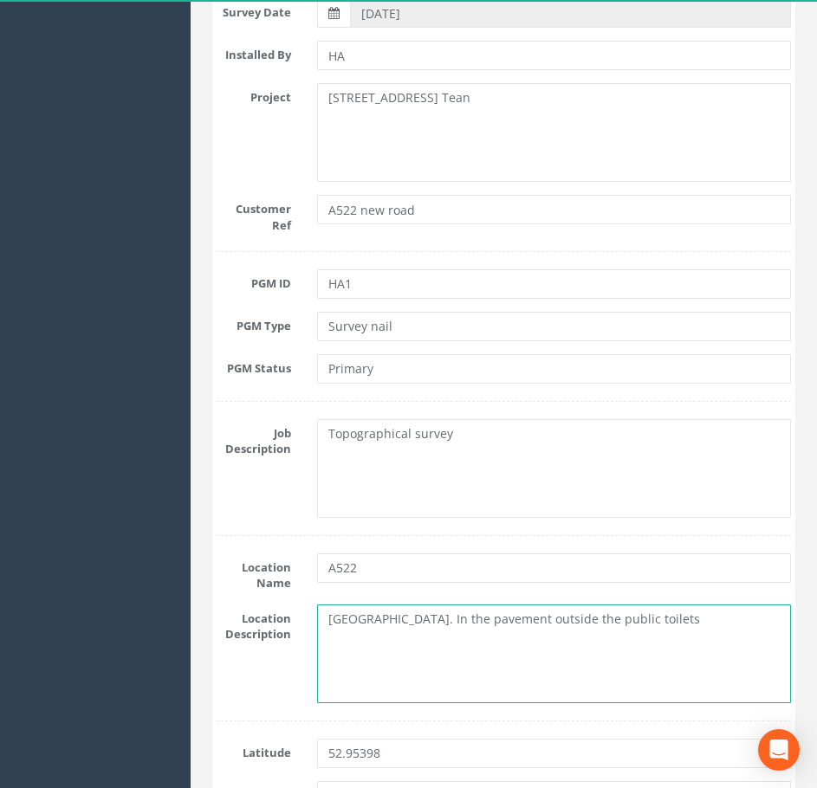
type textarea "[GEOGRAPHIC_DATA]. In the pavement outside the public toilets"
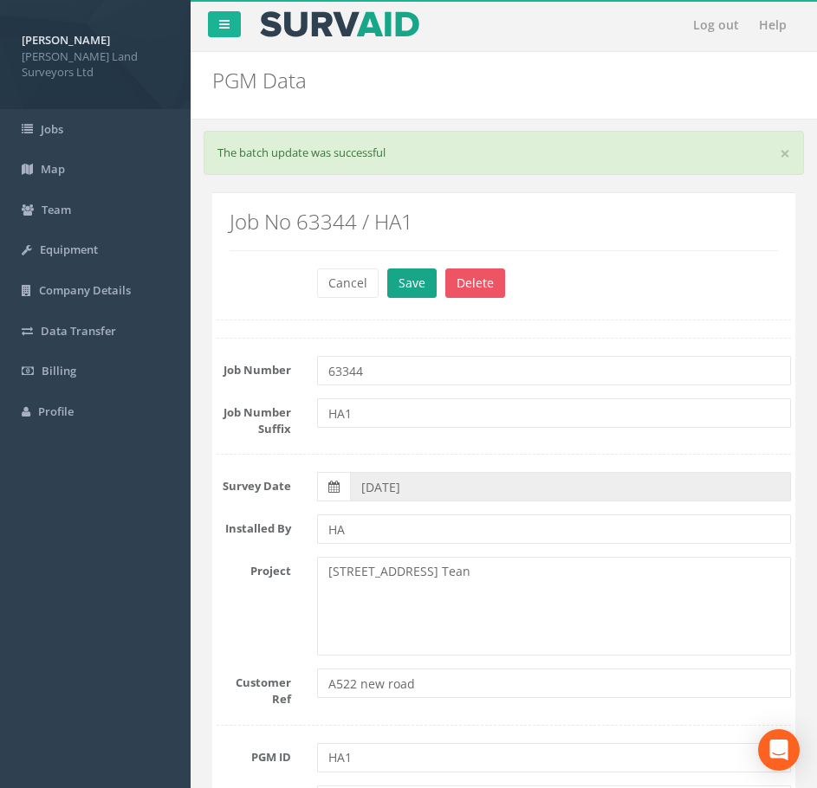
scroll to position [0, 0]
click at [418, 288] on button "Save" at bounding box center [411, 283] width 49 height 29
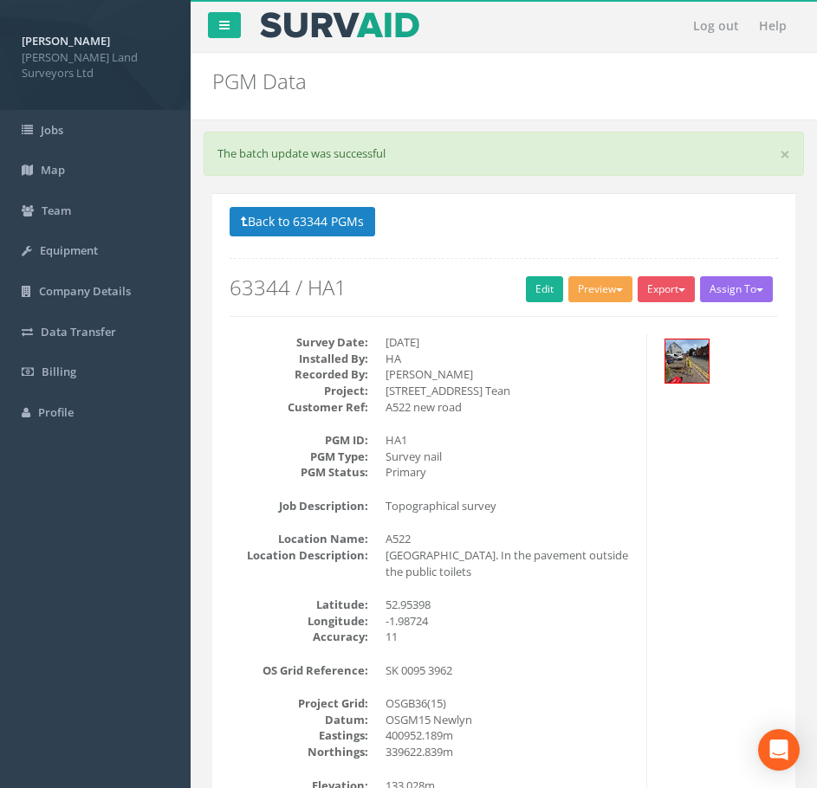
click at [592, 287] on button "Preview" at bounding box center [600, 289] width 64 height 26
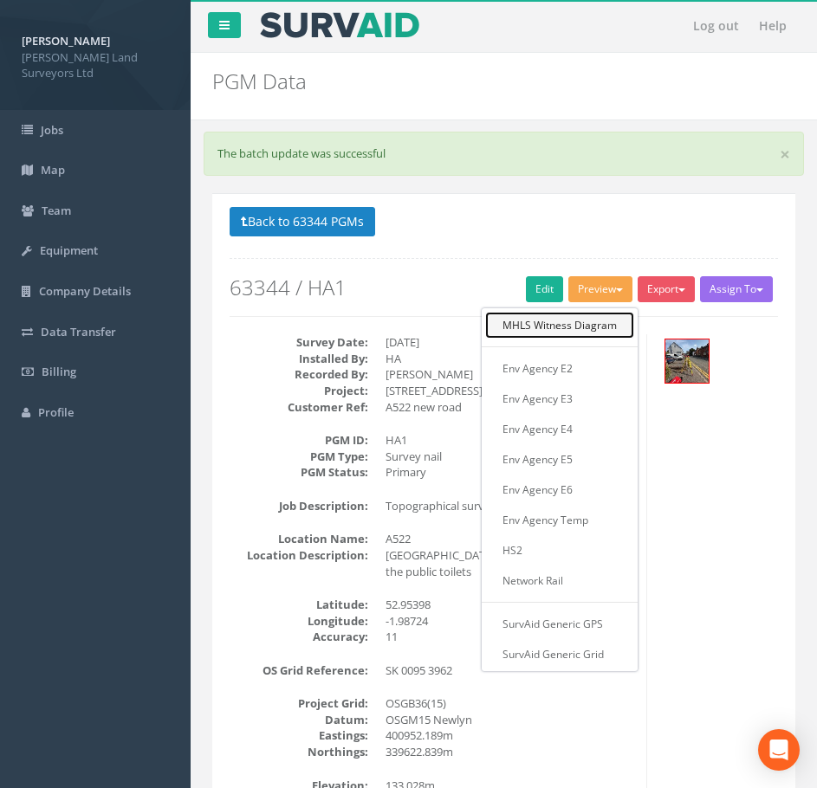
click at [573, 317] on link "MHLS Witness Diagram" at bounding box center [559, 325] width 149 height 27
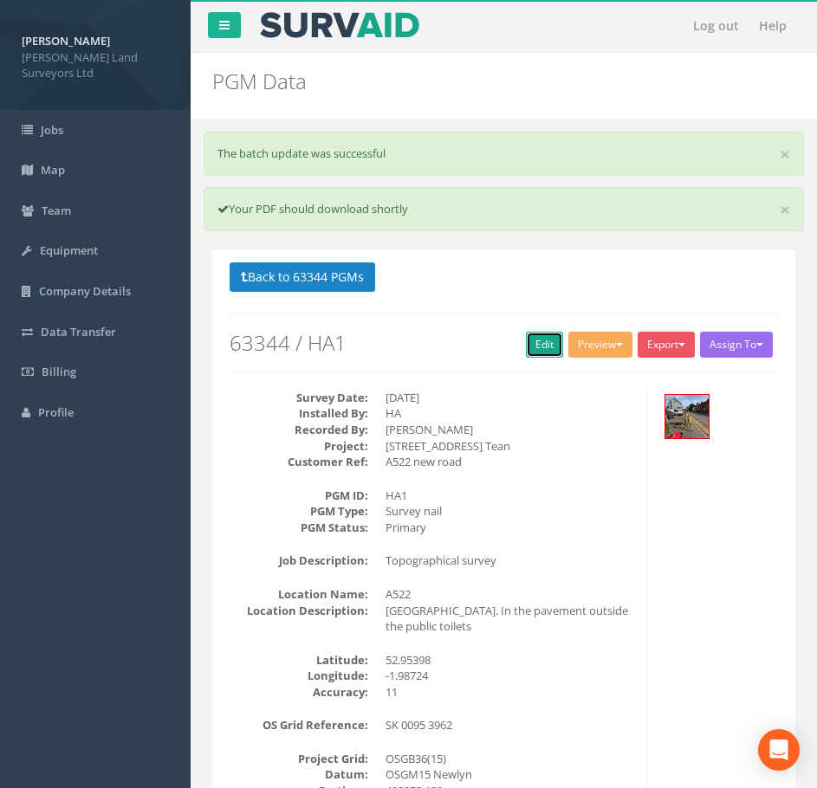
click at [529, 344] on link "Edit" at bounding box center [544, 345] width 37 height 26
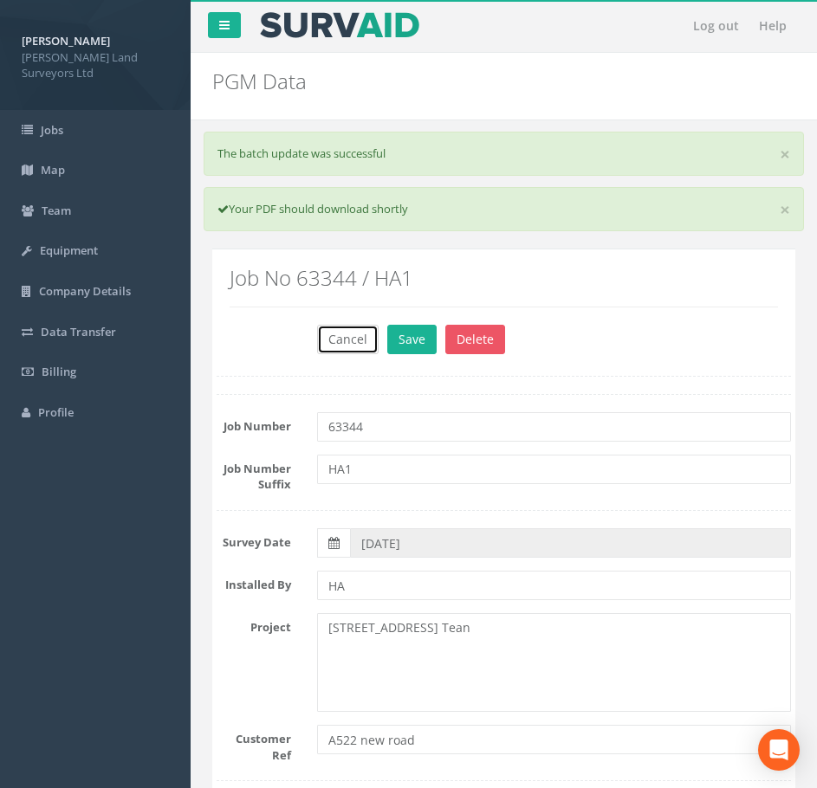
click at [351, 341] on button "Cancel" at bounding box center [347, 339] width 61 height 29
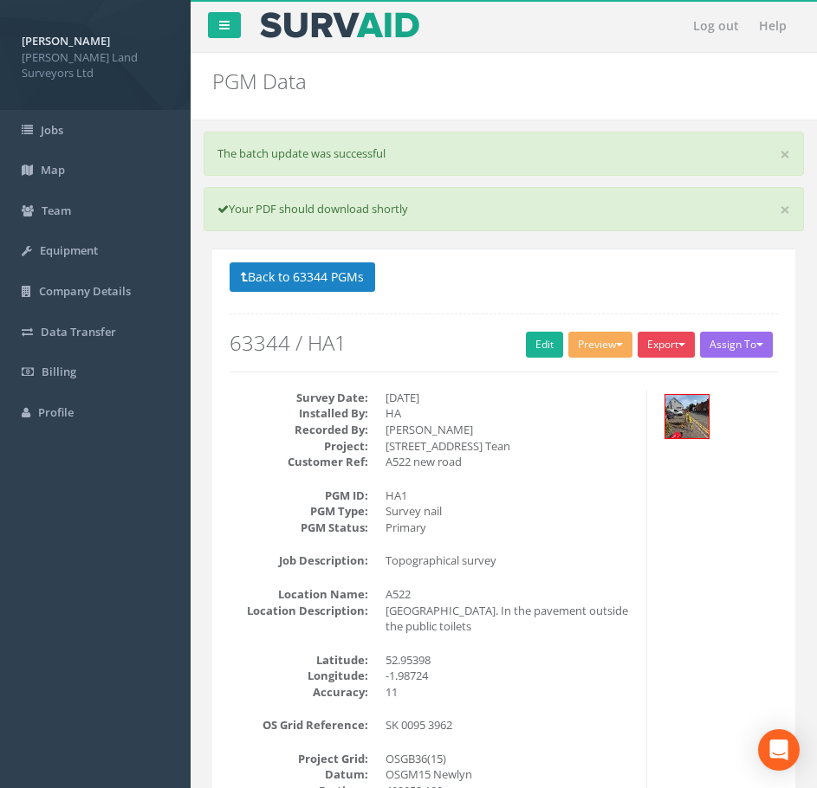
click at [680, 347] on button "Export" at bounding box center [665, 345] width 57 height 26
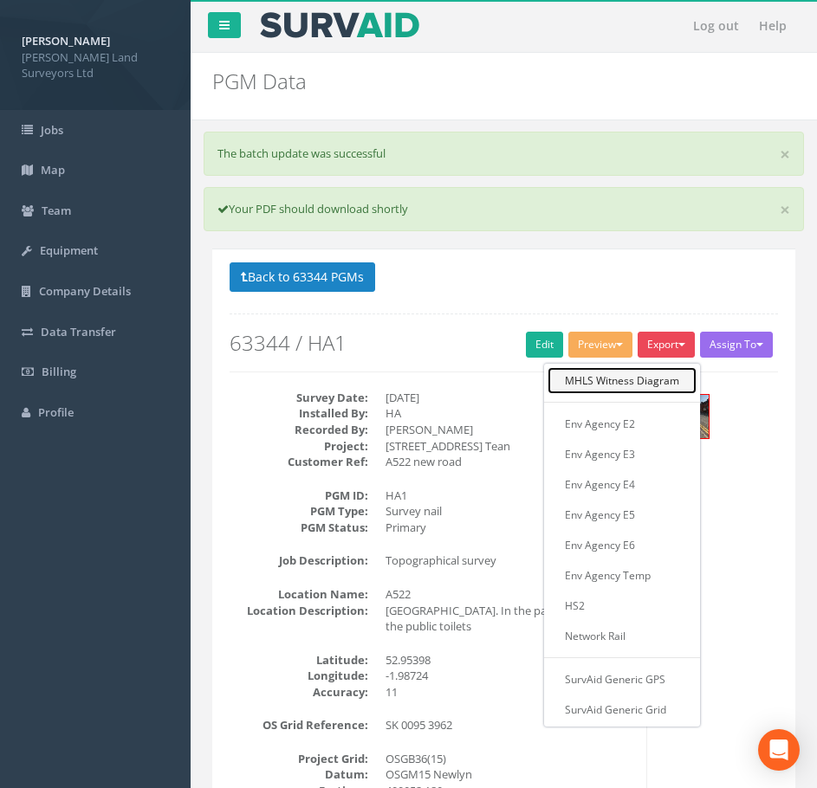
click at [638, 379] on link "MHLS Witness Diagram" at bounding box center [621, 380] width 149 height 27
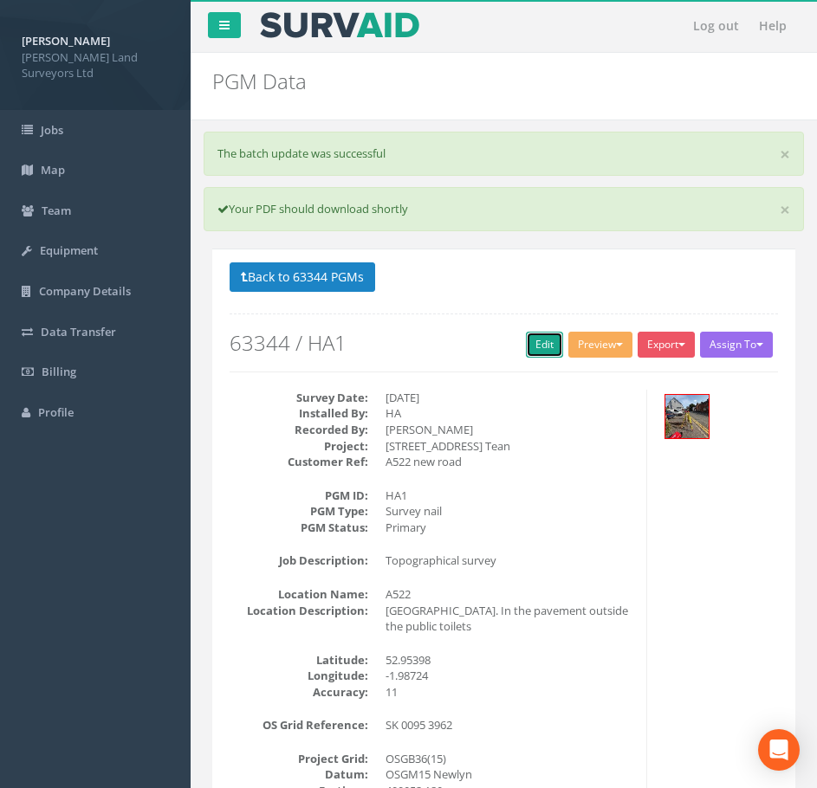
click at [534, 346] on link "Edit" at bounding box center [544, 345] width 37 height 26
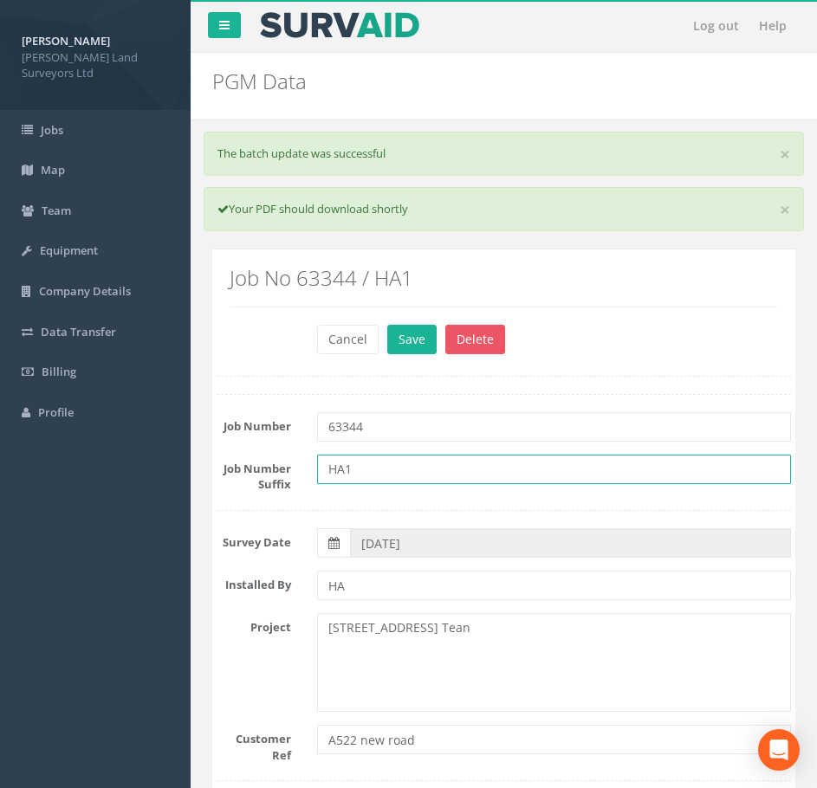
drag, startPoint x: 360, startPoint y: 467, endPoint x: 314, endPoint y: 469, distance: 46.0
click at [314, 469] on div "HA1" at bounding box center [554, 469] width 501 height 29
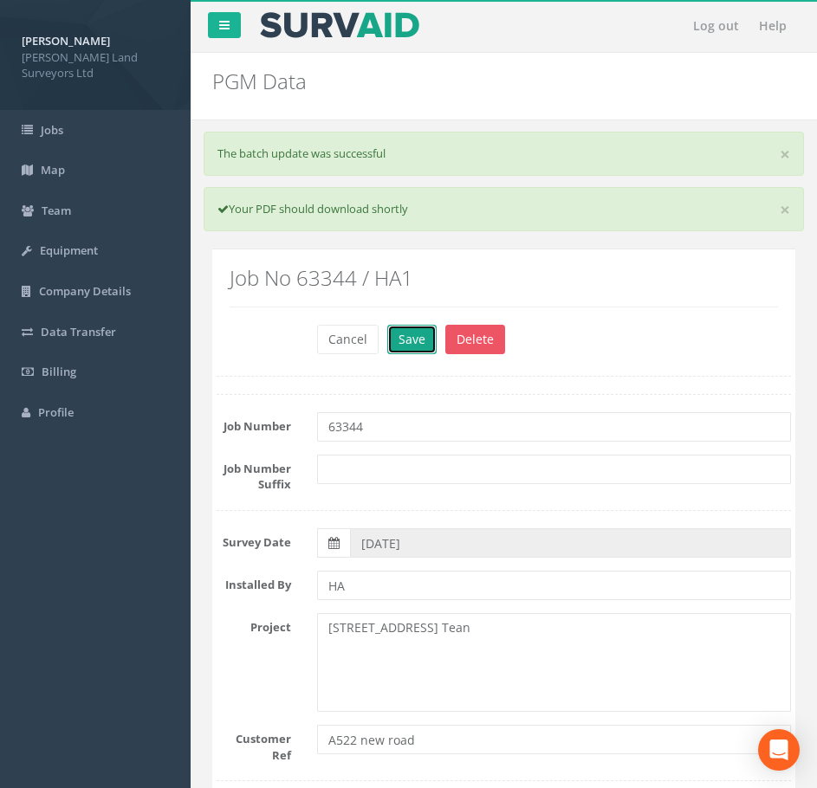
click at [410, 338] on button "Save" at bounding box center [411, 339] width 49 height 29
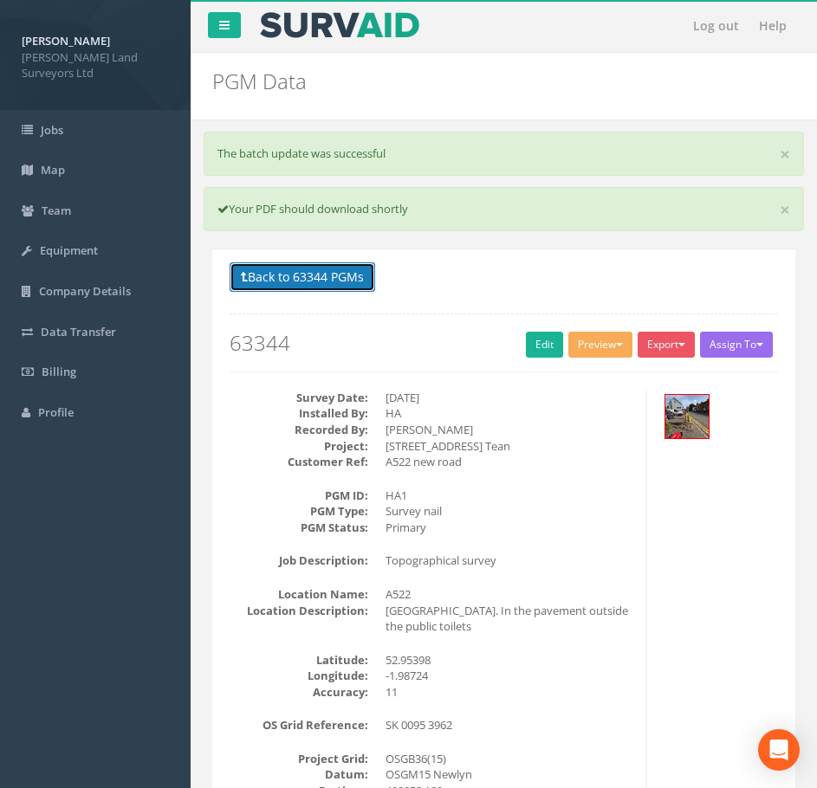
click at [341, 273] on button "Back to 63344 PGMs" at bounding box center [303, 276] width 146 height 29
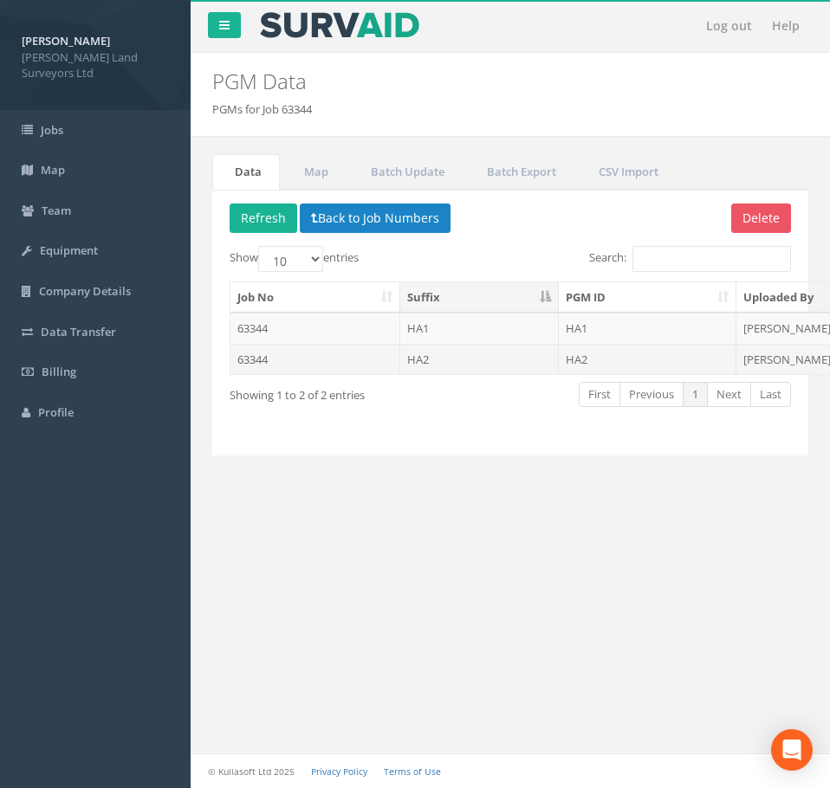
click at [417, 359] on td "HA2" at bounding box center [479, 359] width 159 height 31
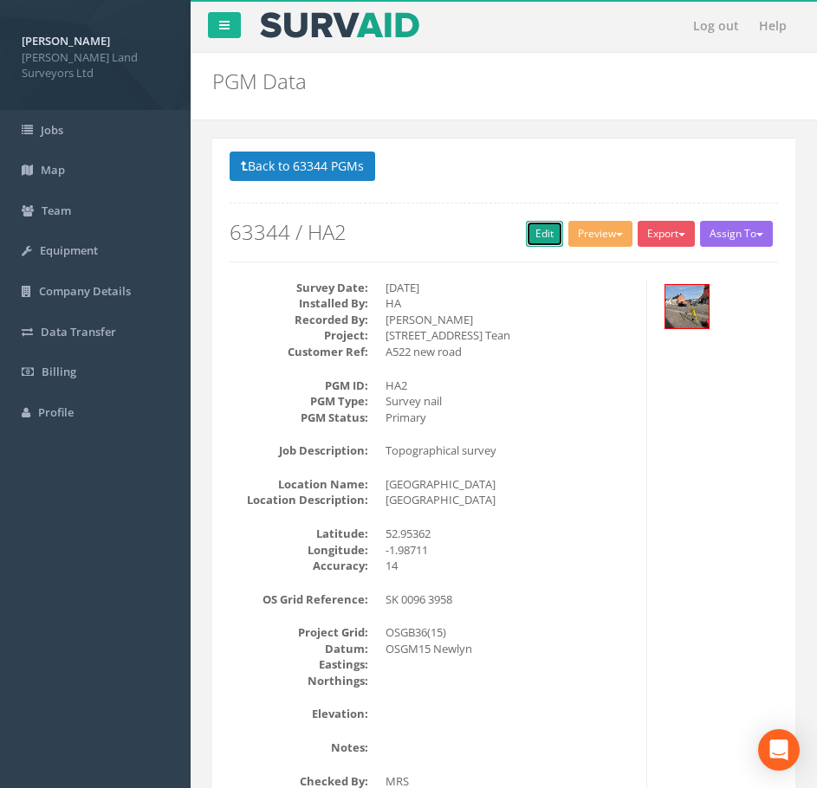
click at [540, 230] on link "Edit" at bounding box center [544, 234] width 37 height 26
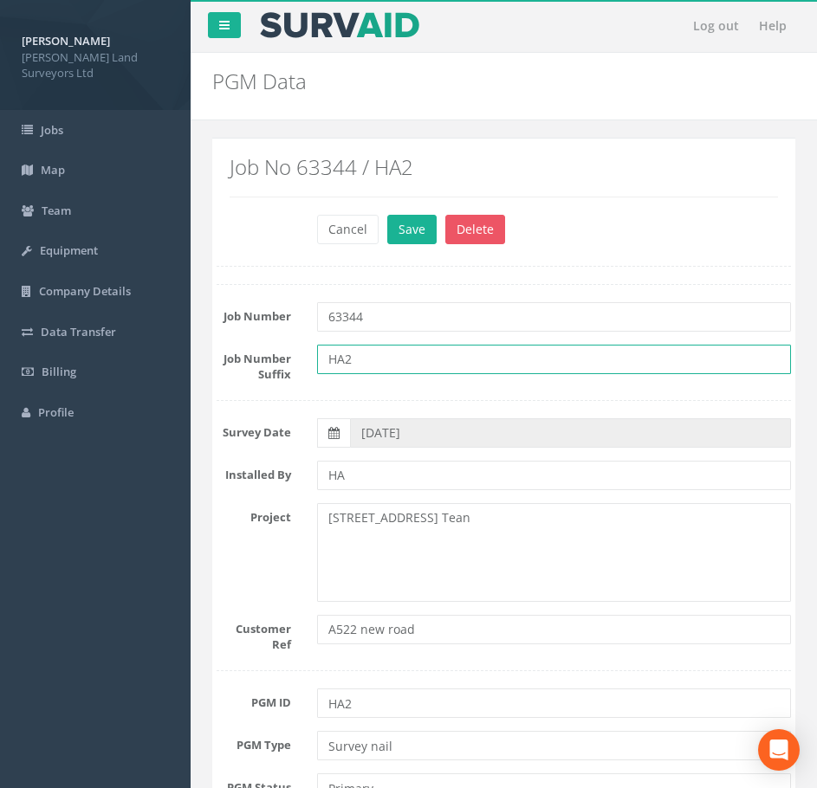
drag, startPoint x: 368, startPoint y: 360, endPoint x: 308, endPoint y: 362, distance: 59.8
click at [308, 362] on div "HA2" at bounding box center [554, 359] width 501 height 29
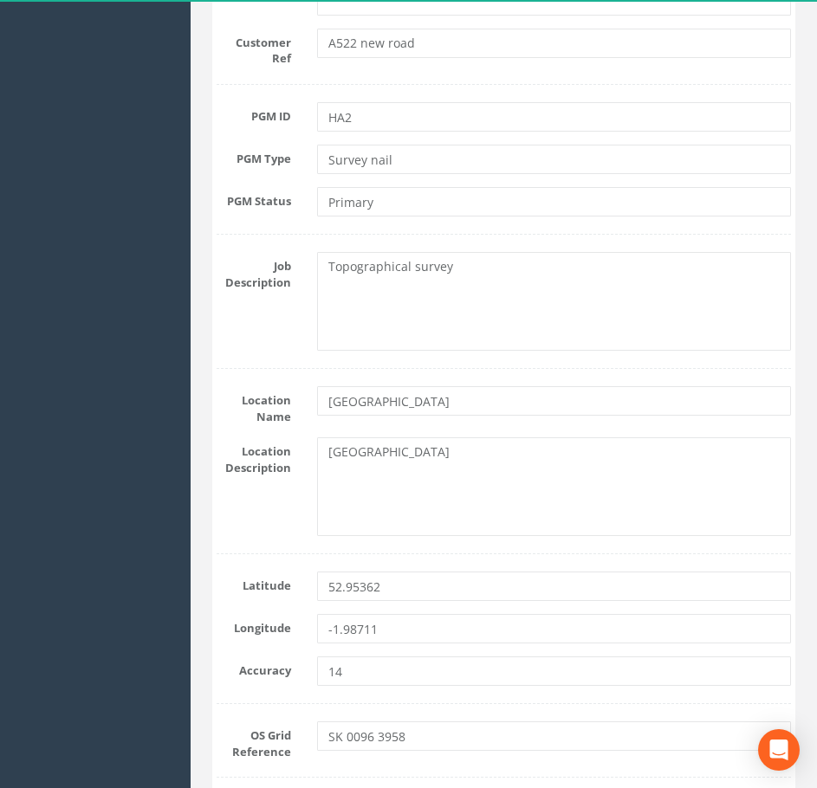
scroll to position [606, 0]
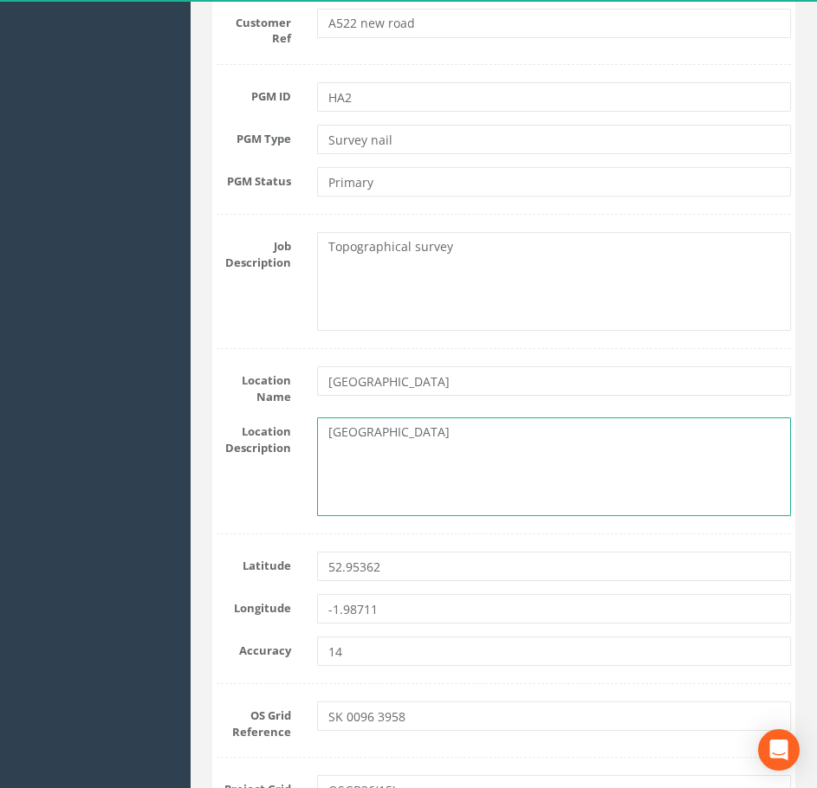
click at [362, 430] on textarea "[GEOGRAPHIC_DATA]" at bounding box center [554, 466] width 475 height 99
click at [408, 425] on textarea "[GEOGRAPHIC_DATA]" at bounding box center [554, 466] width 475 height 99
click at [476, 435] on textarea "[GEOGRAPHIC_DATA], [GEOGRAPHIC_DATA]" at bounding box center [554, 466] width 475 height 99
type textarea "[GEOGRAPHIC_DATA]."
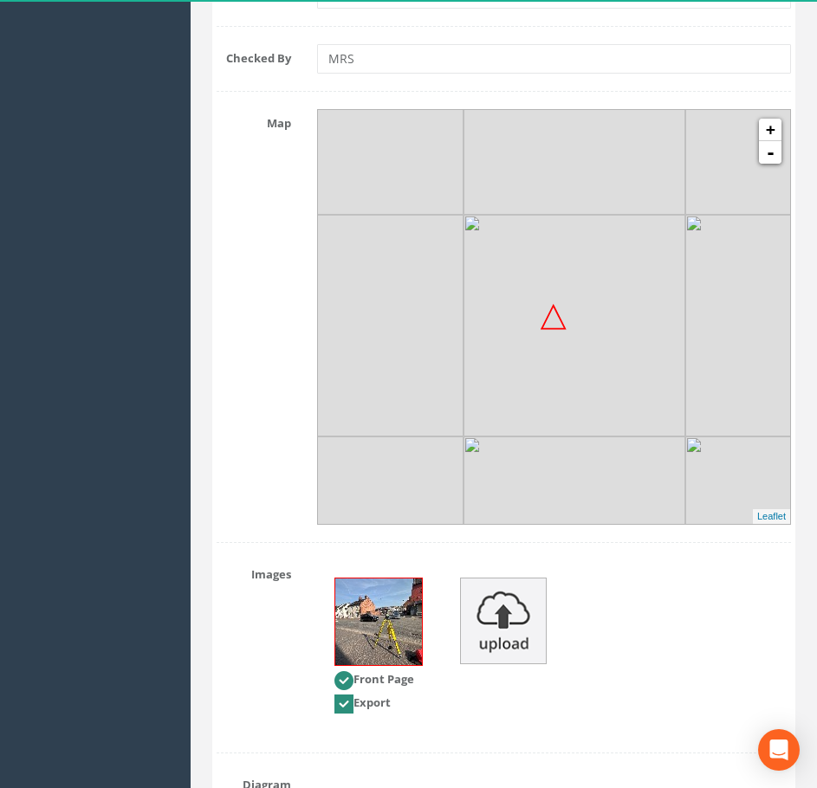
scroll to position [2165, 0]
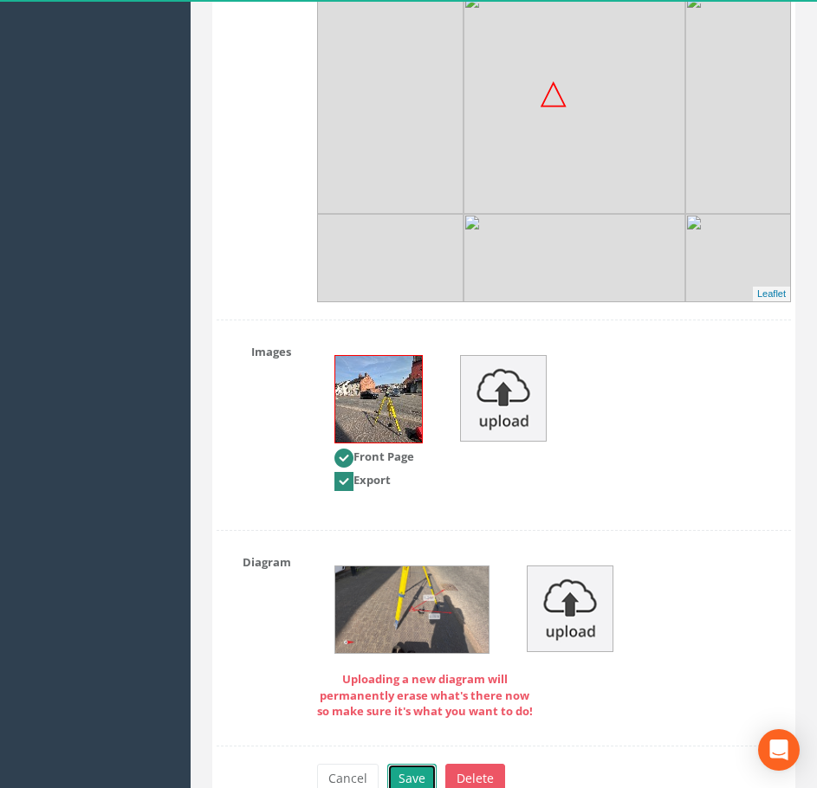
click at [396, 773] on button "Save" at bounding box center [411, 778] width 49 height 29
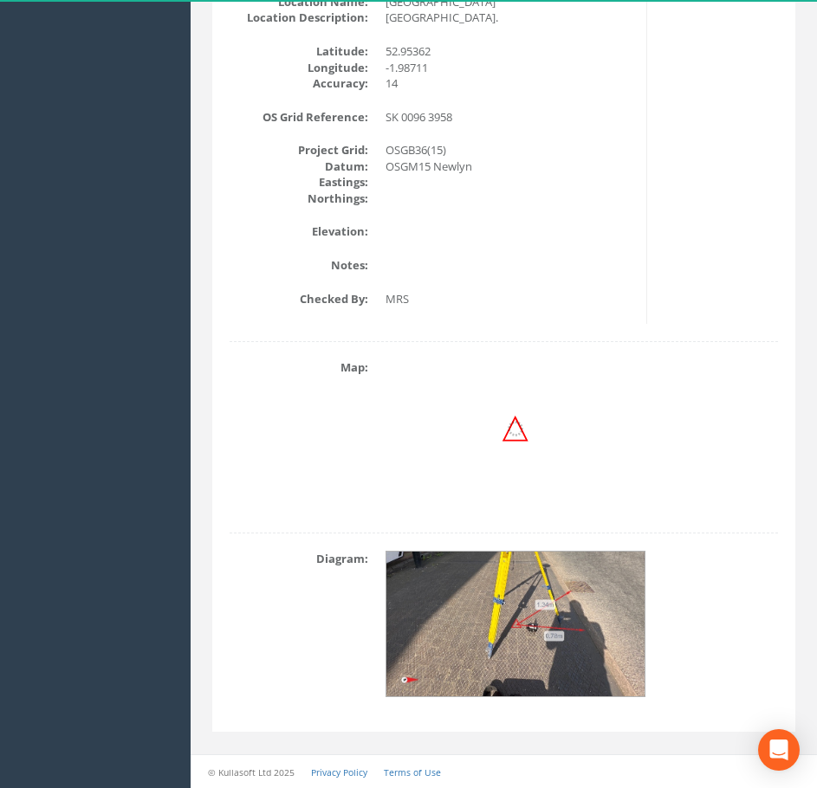
scroll to position [136, 0]
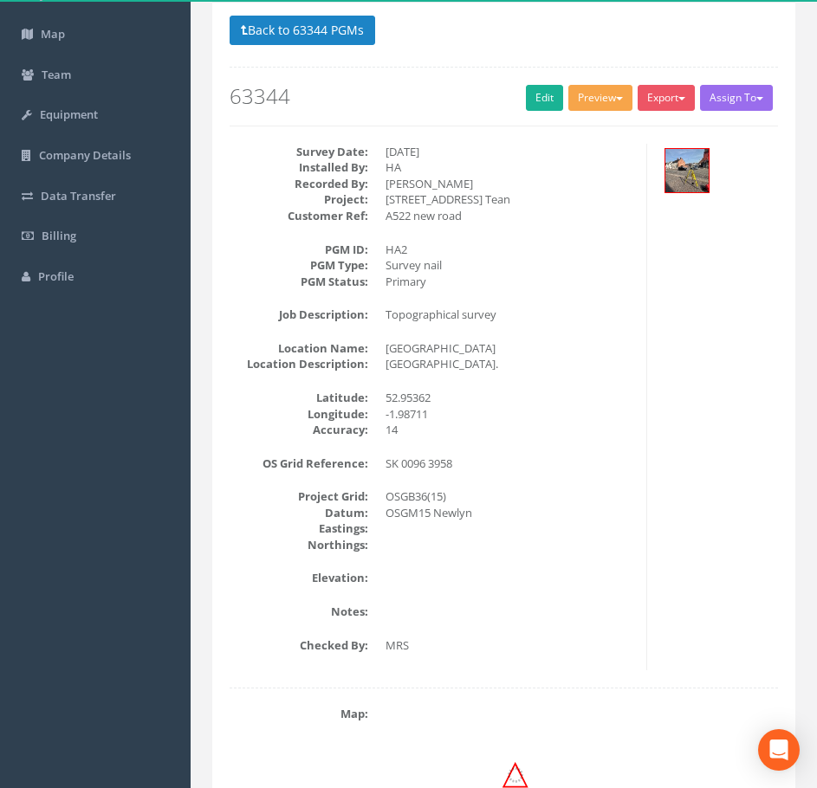
click at [602, 106] on button "Preview" at bounding box center [600, 98] width 64 height 26
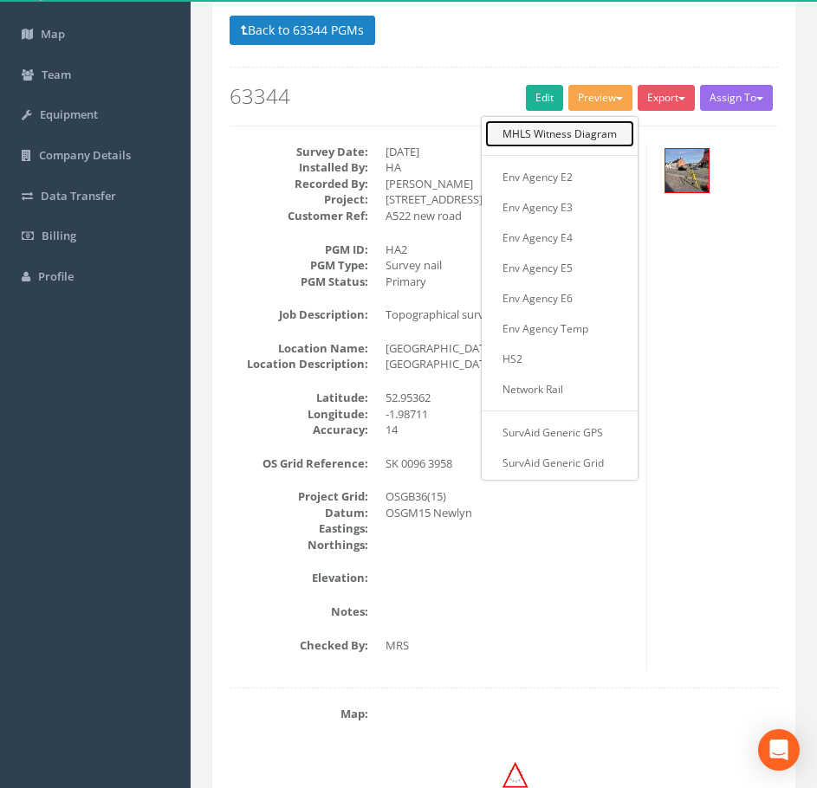
click at [573, 133] on link "MHLS Witness Diagram" at bounding box center [559, 133] width 149 height 27
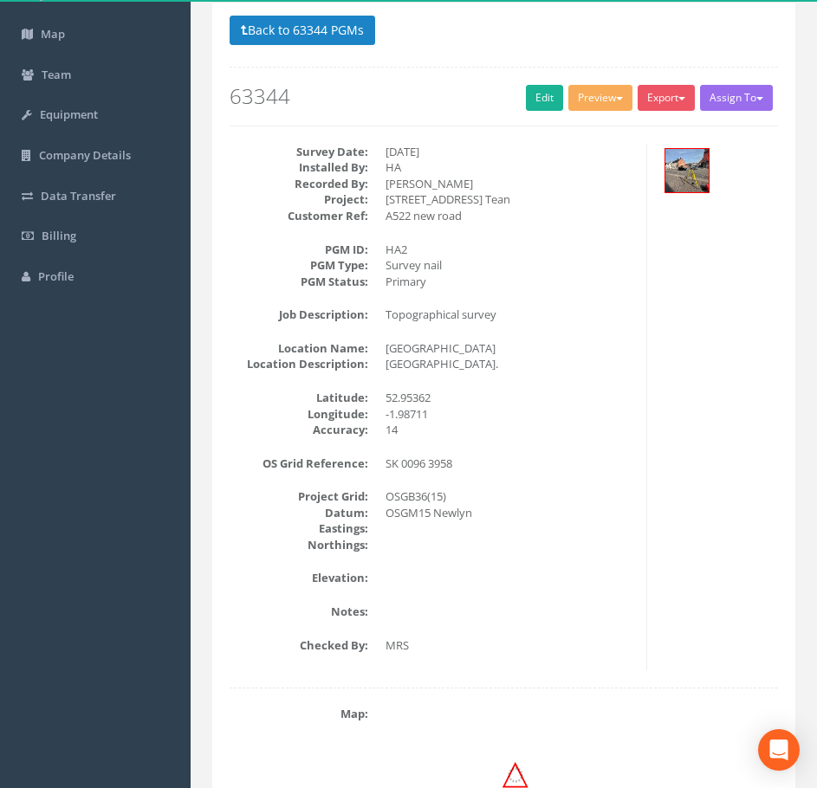
scroll to position [191, 0]
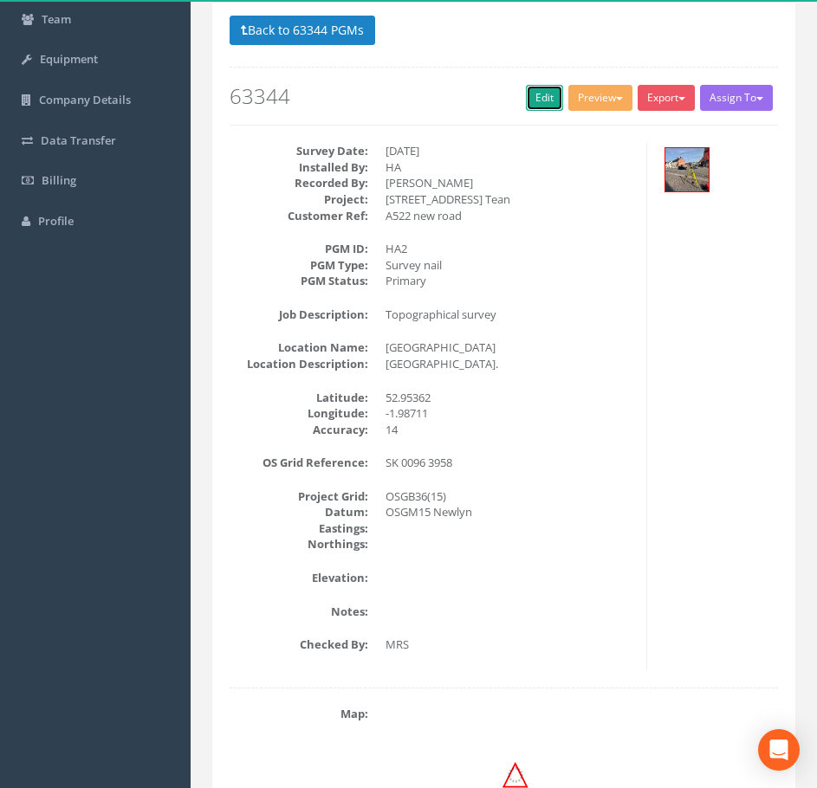
click at [539, 97] on link "Edit" at bounding box center [544, 98] width 37 height 26
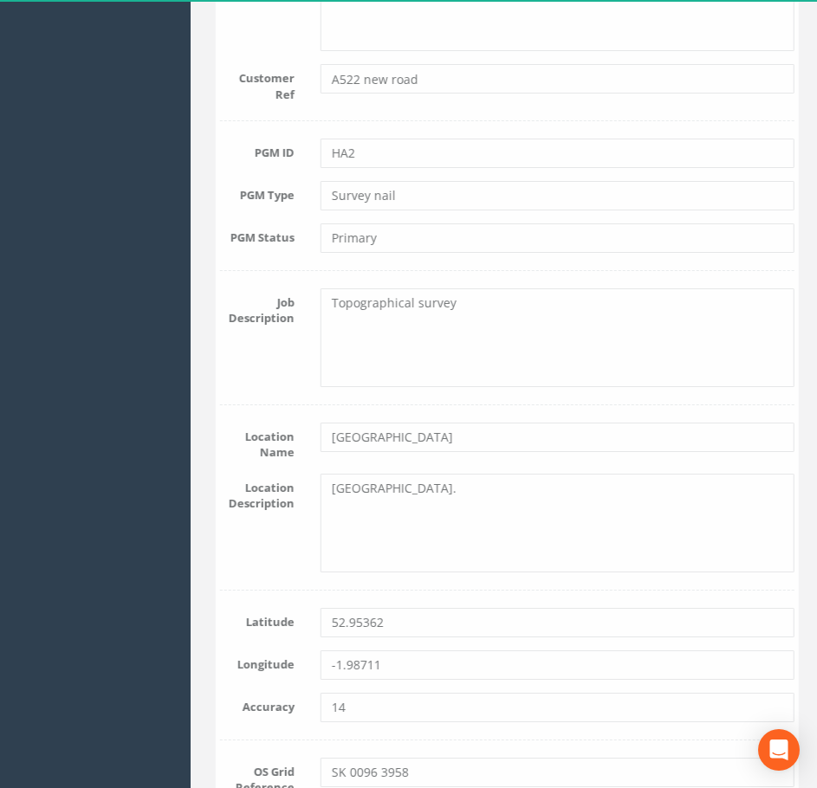
scroll to position [624, 0]
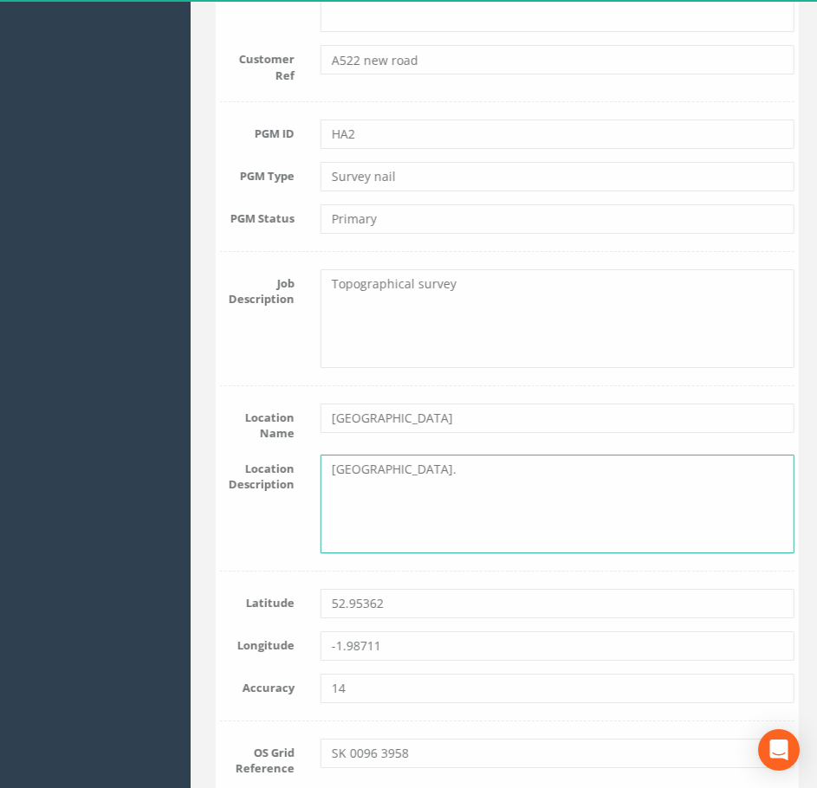
click at [433, 469] on textarea "[GEOGRAPHIC_DATA]." at bounding box center [554, 504] width 475 height 99
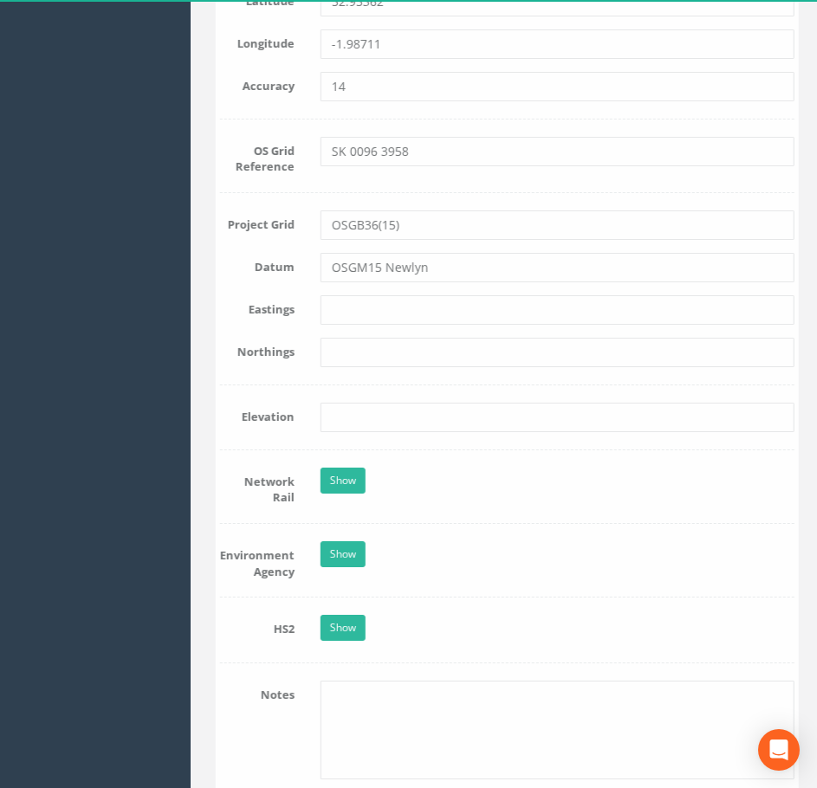
scroll to position [1231, 0]
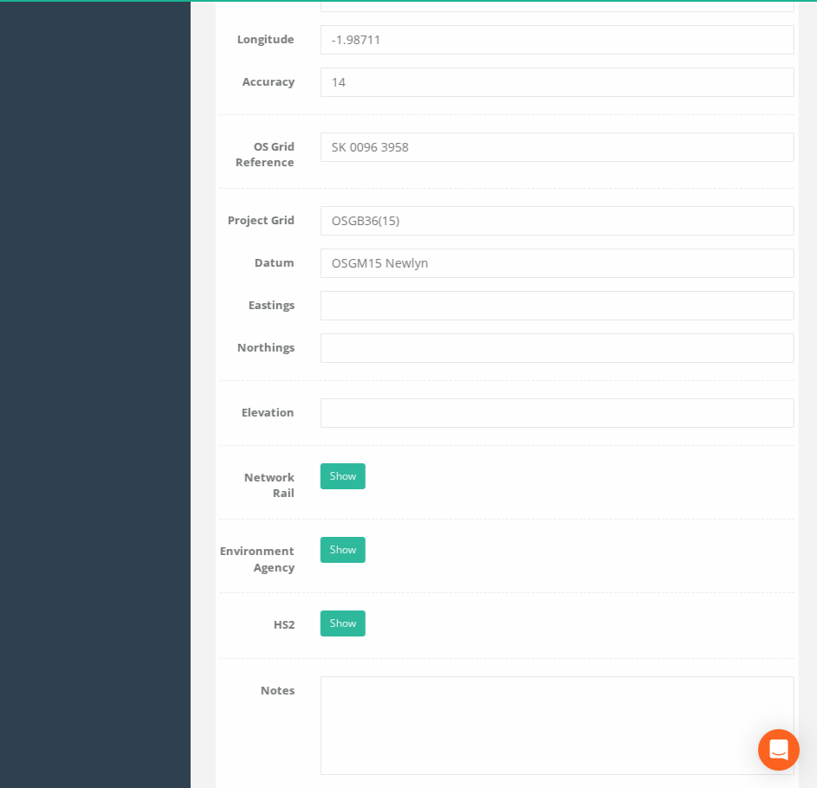
type textarea "[GEOGRAPHIC_DATA]. In the pavement on the south side of the junction with New S…"
click at [327, 306] on input "text" at bounding box center [554, 305] width 475 height 29
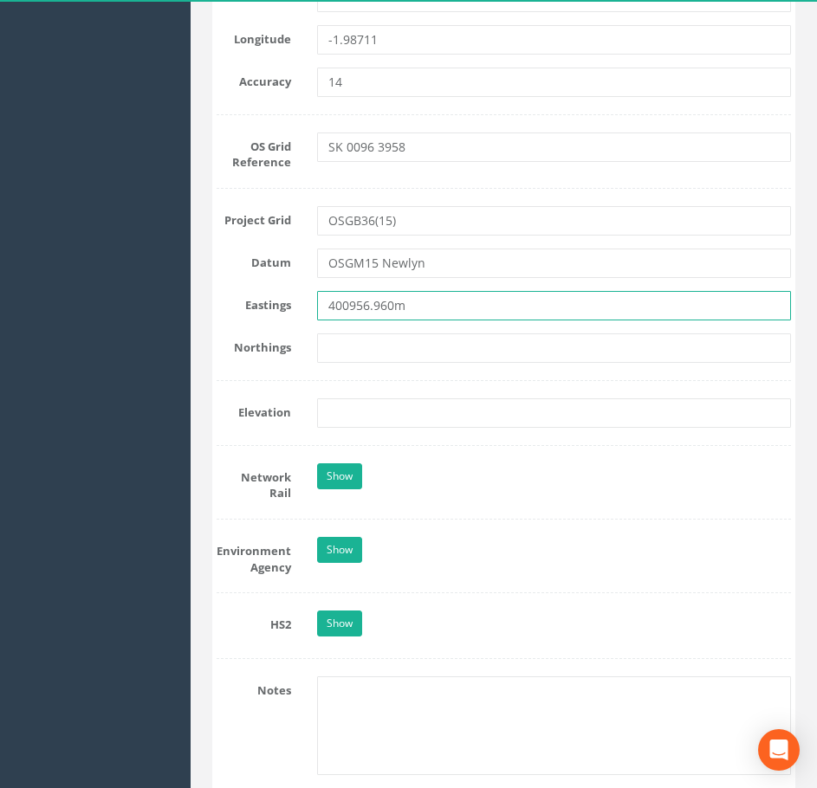
type input "400956.960m"
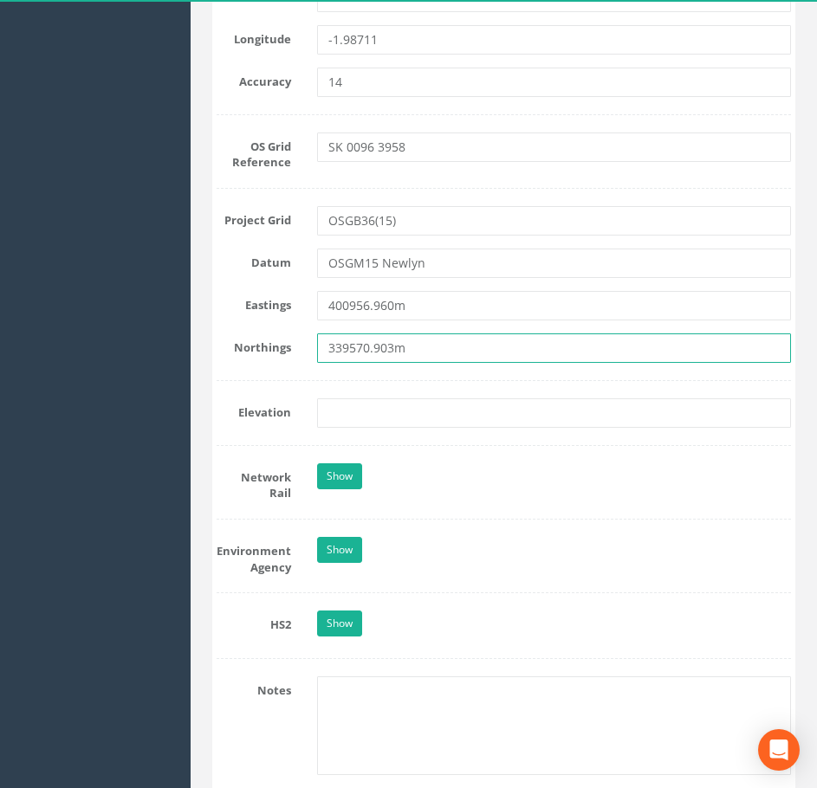
type input "339570.903m"
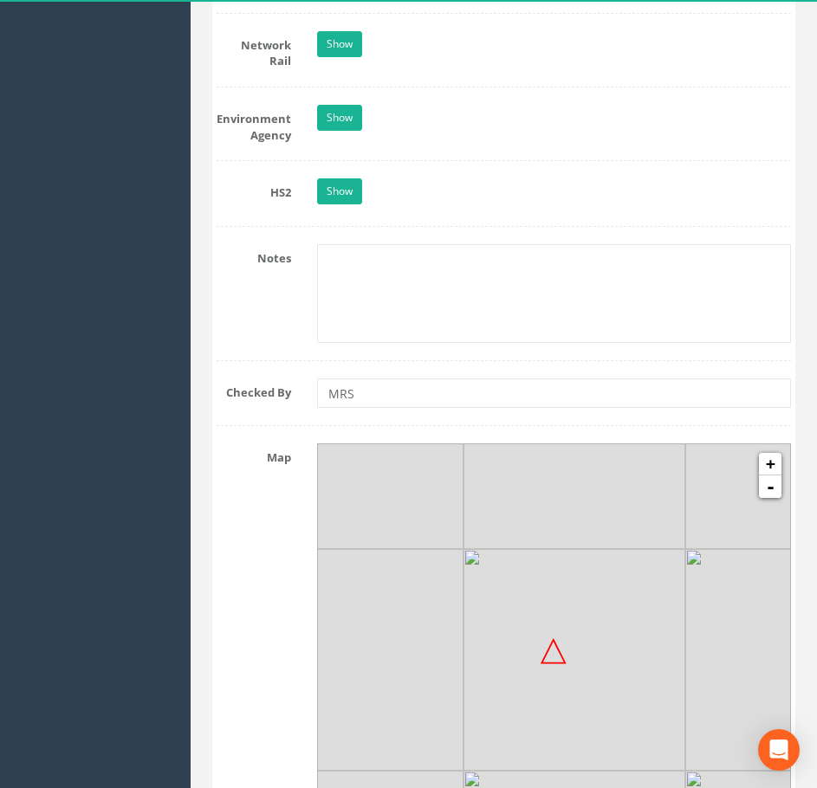
scroll to position [1664, 0]
type input "131.593m"
drag, startPoint x: 493, startPoint y: 584, endPoint x: 665, endPoint y: 501, distance: 191.4
click at [665, 501] on img at bounding box center [740, 567] width 222 height 222
drag, startPoint x: 594, startPoint y: 543, endPoint x: 683, endPoint y: 615, distance: 113.9
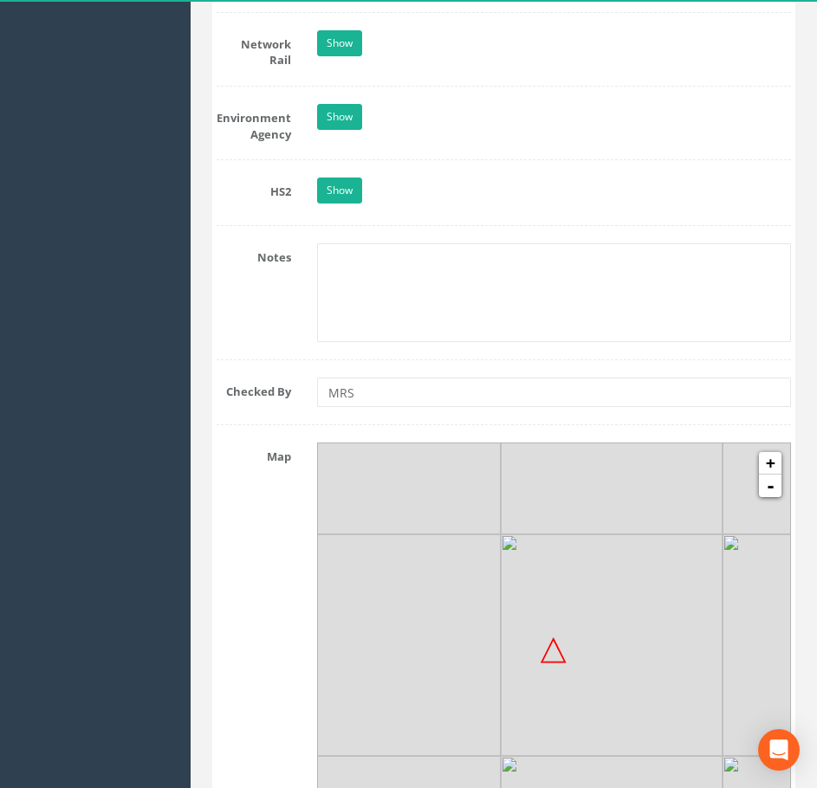
click at [683, 615] on img at bounding box center [612, 645] width 222 height 222
click at [771, 455] on link "+" at bounding box center [770, 463] width 23 height 23
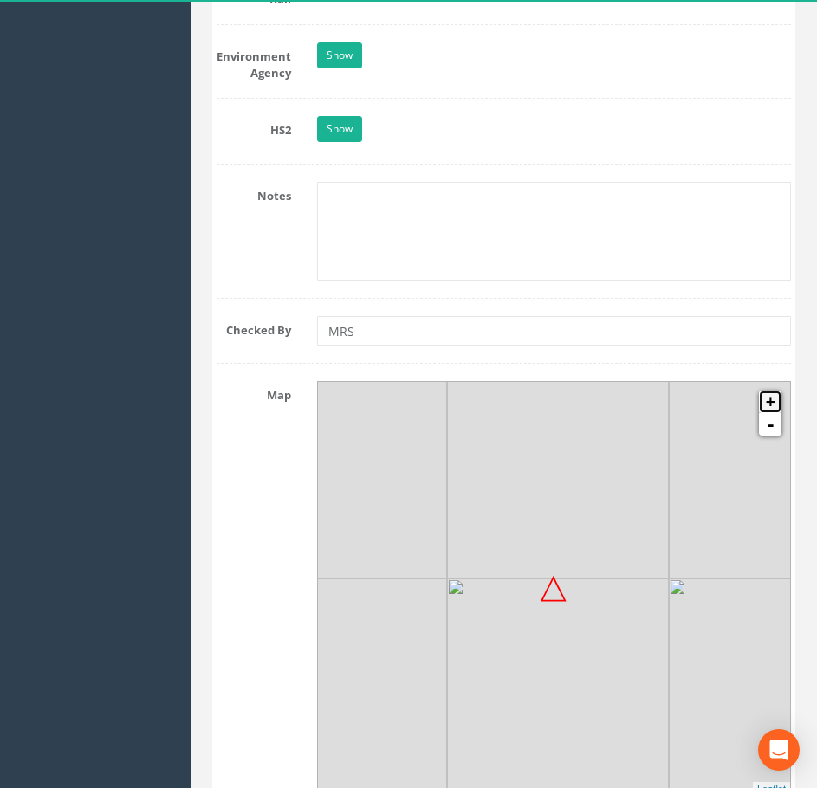
click at [773, 392] on link "+" at bounding box center [770, 402] width 23 height 23
click at [594, 631] on img at bounding box center [675, 684] width 222 height 222
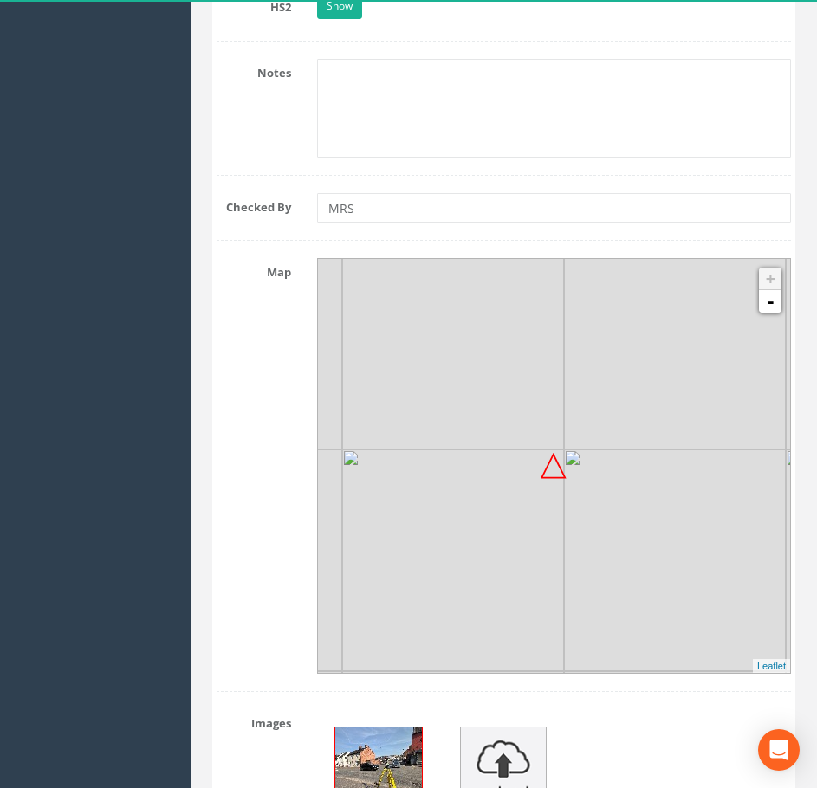
scroll to position [2308, 0]
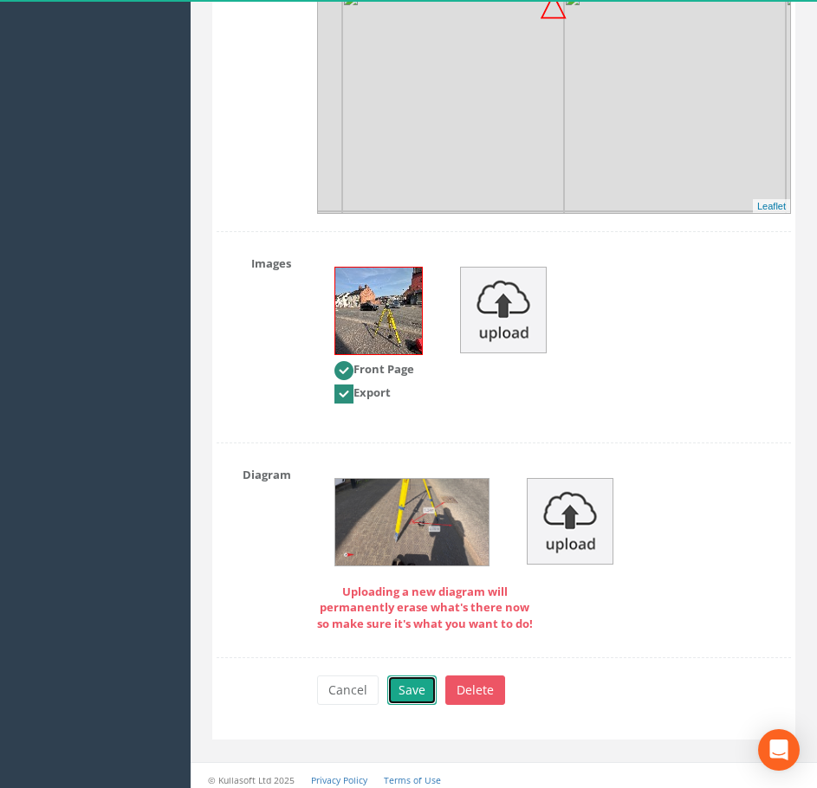
click at [418, 679] on button "Save" at bounding box center [411, 690] width 49 height 29
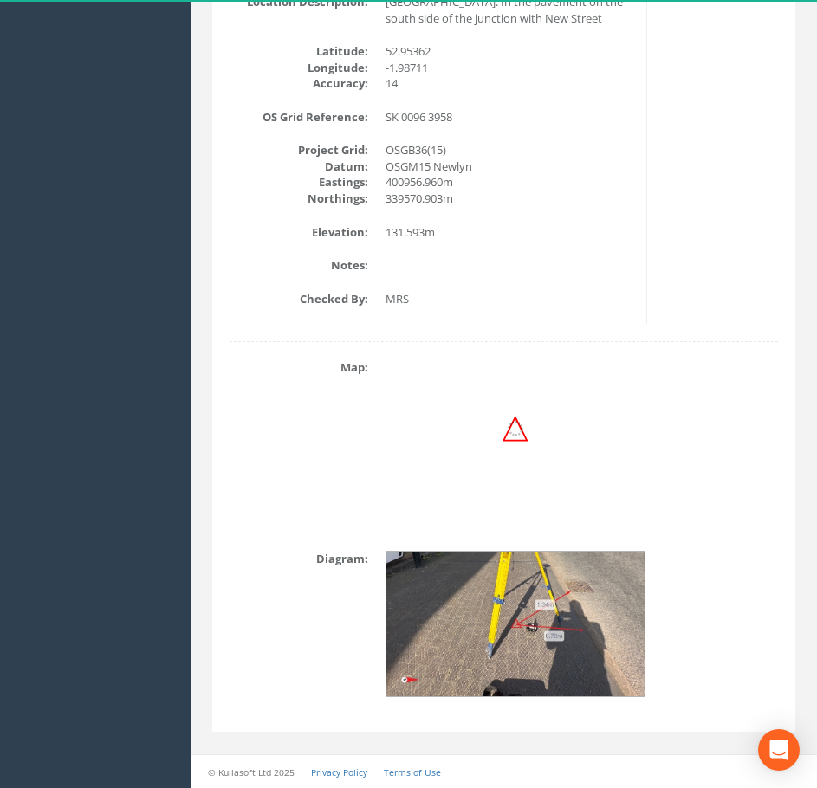
scroll to position [34, 0]
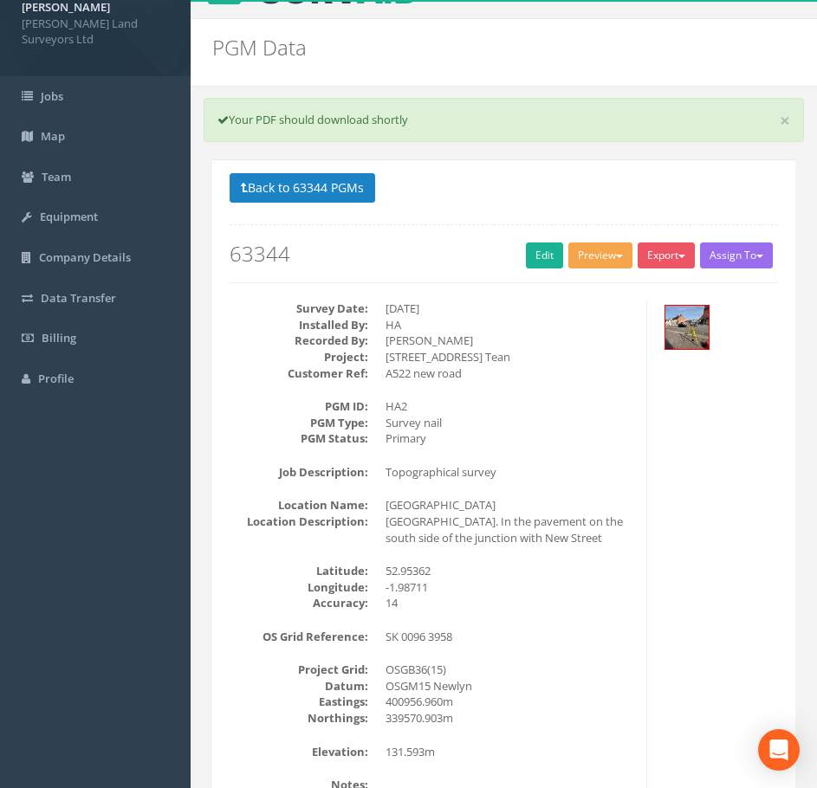
click at [591, 256] on button "Preview" at bounding box center [600, 256] width 64 height 26
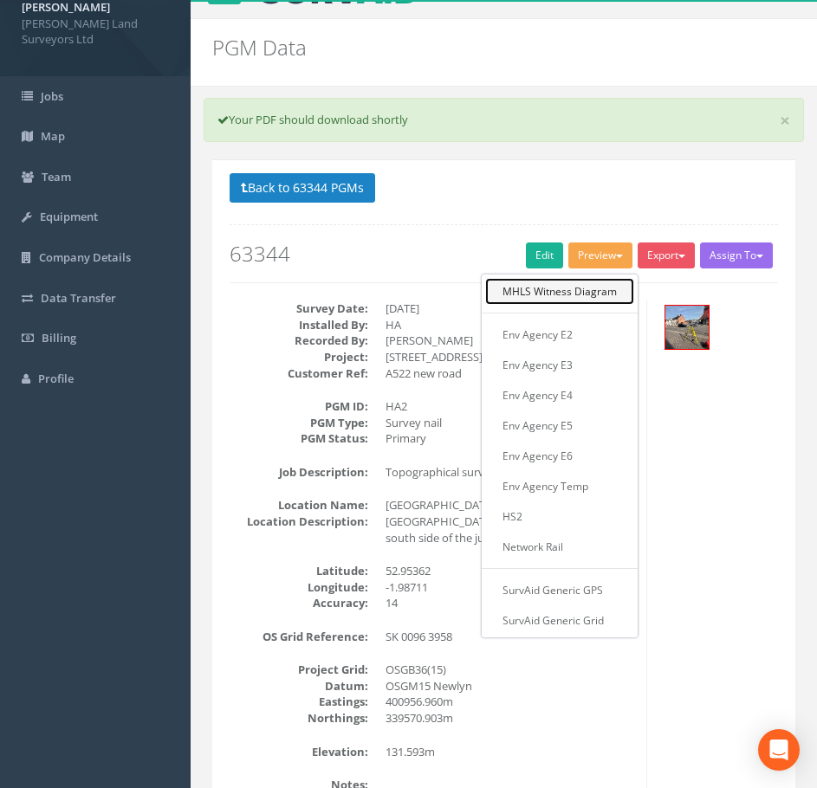
click at [589, 294] on link "MHLS Witness Diagram" at bounding box center [559, 291] width 149 height 27
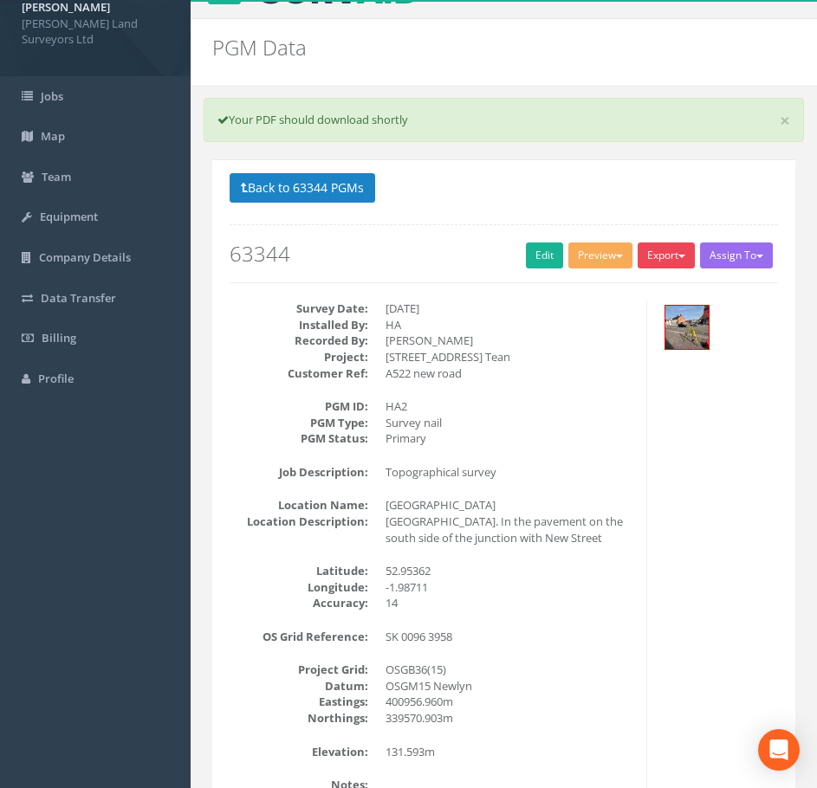
click at [663, 261] on button "Export" at bounding box center [665, 256] width 57 height 26
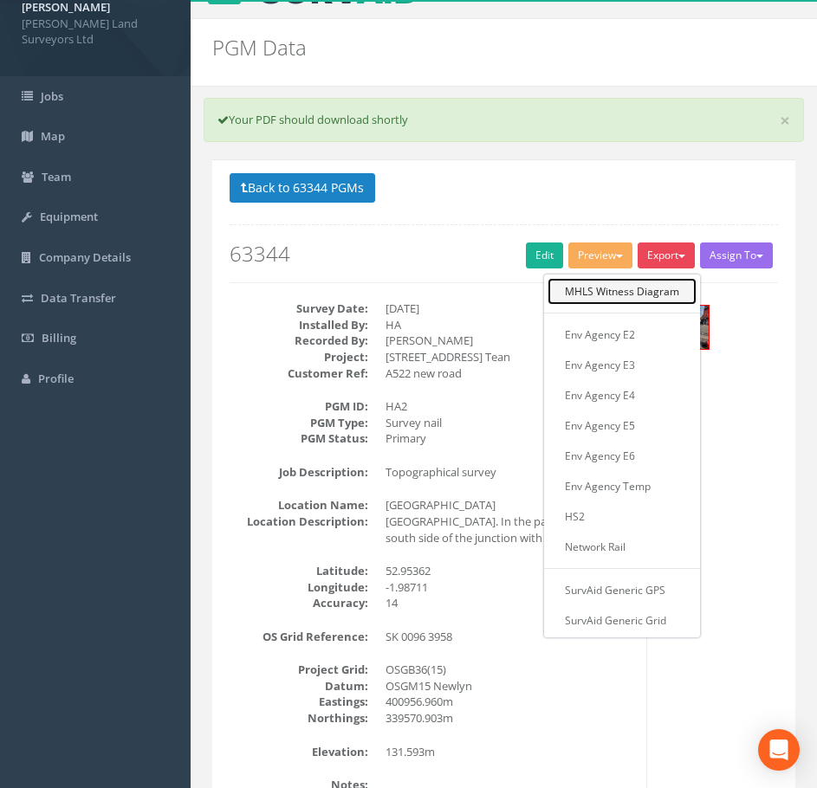
click at [663, 291] on link "MHLS Witness Diagram" at bounding box center [621, 291] width 149 height 27
